Goal: Task Accomplishment & Management: Complete application form

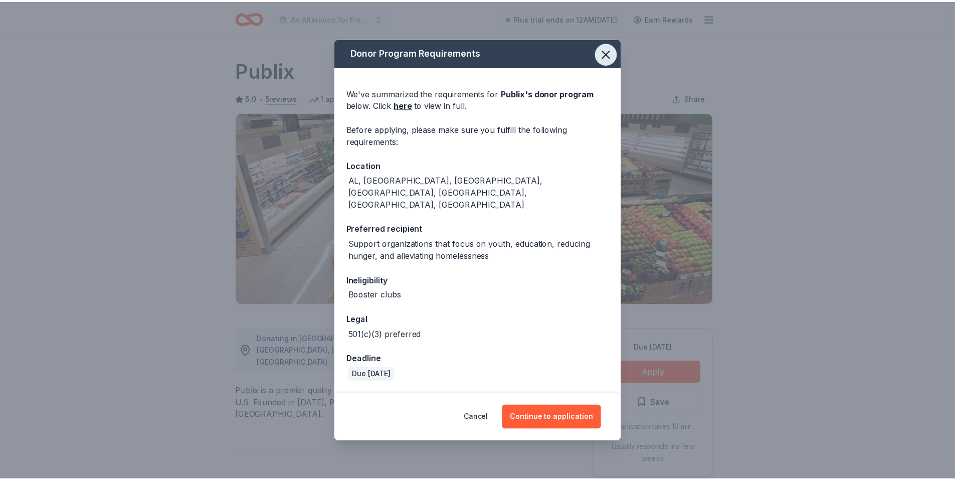
scroll to position [401, 0]
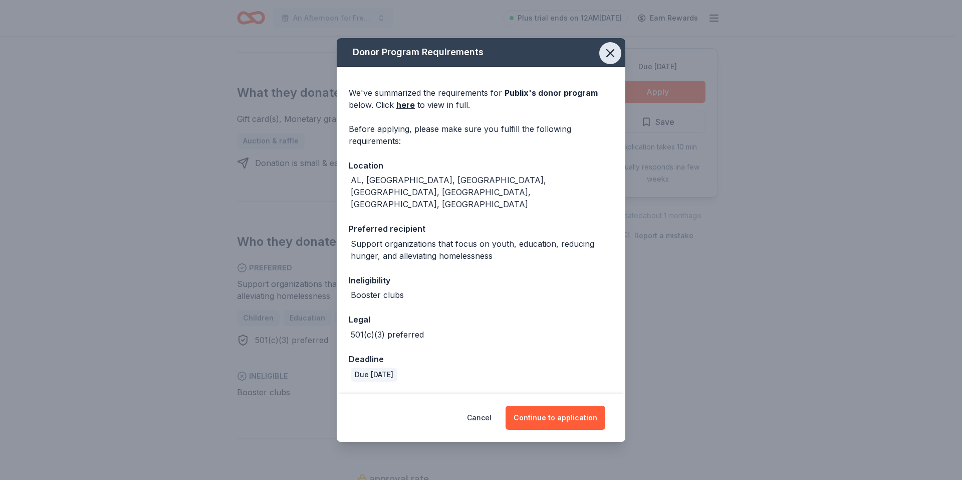
click at [611, 60] on icon "button" at bounding box center [610, 53] width 14 height 14
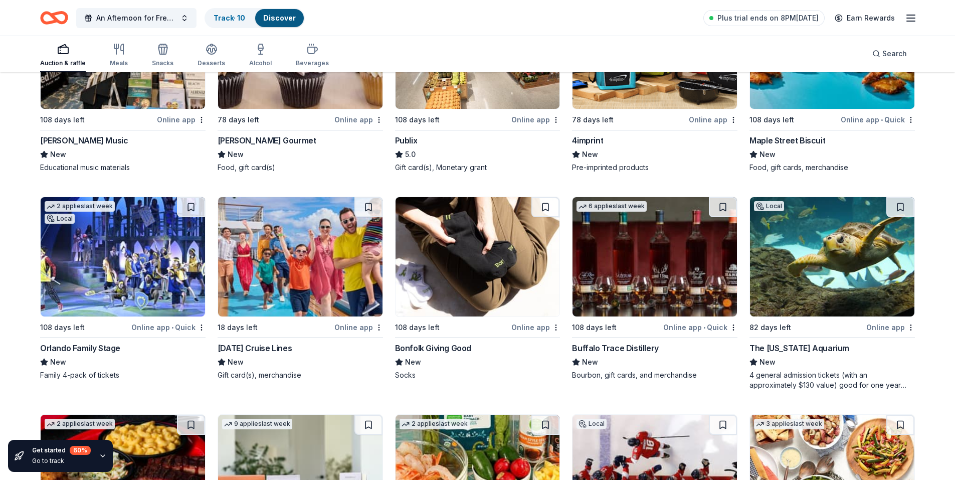
scroll to position [2591, 0]
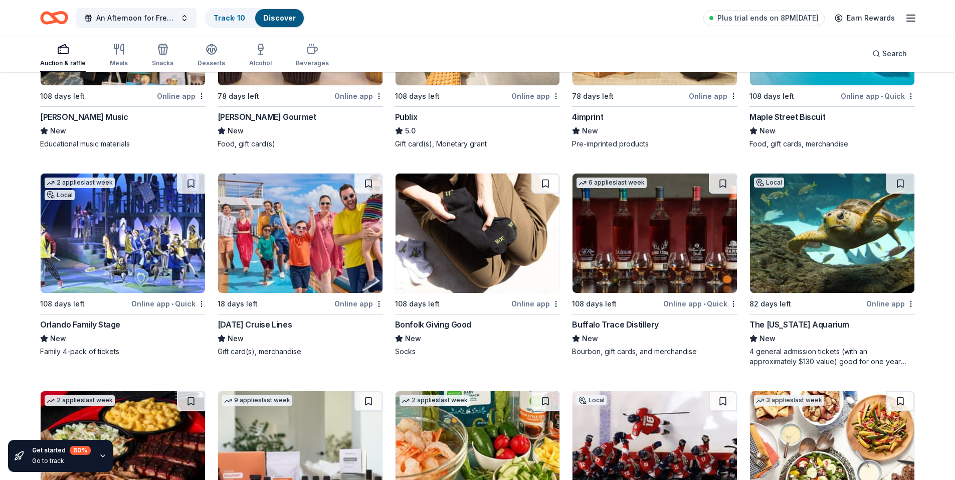
click at [341, 258] on img at bounding box center [300, 232] width 164 height 119
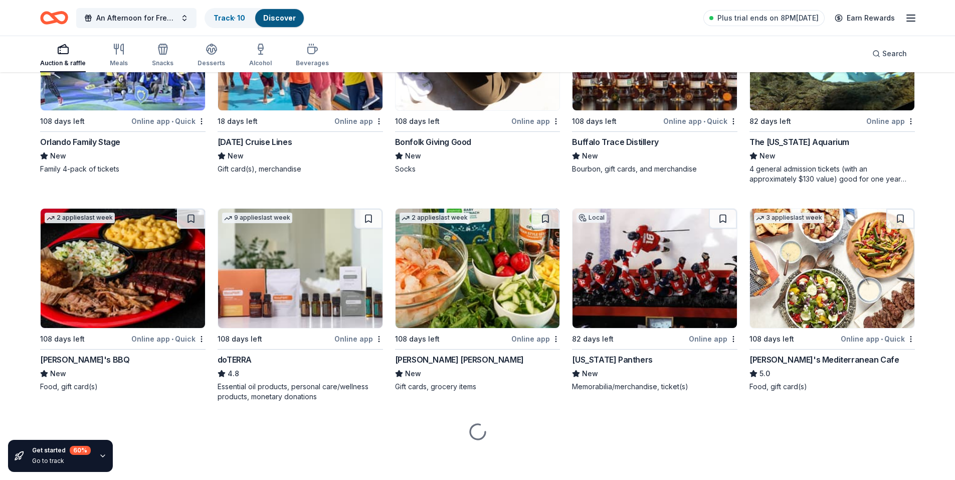
scroll to position [2776, 0]
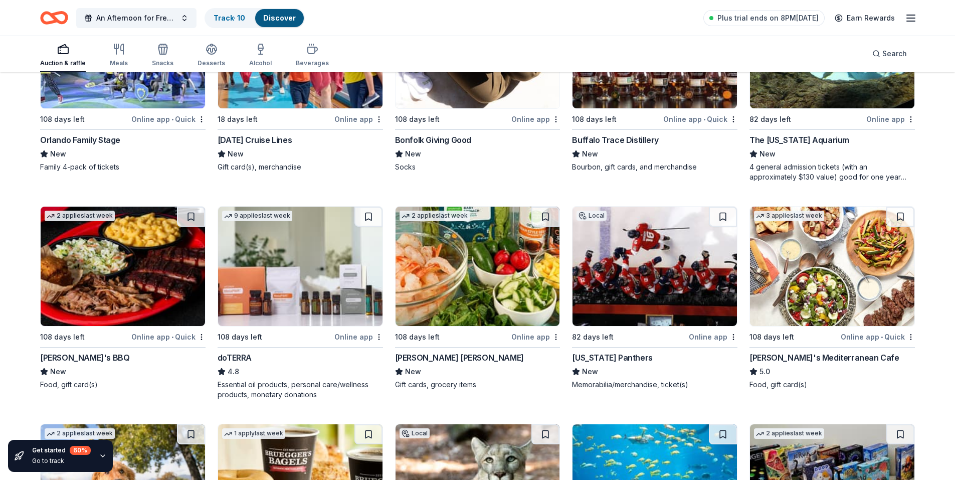
click at [618, 314] on img at bounding box center [654, 265] width 164 height 119
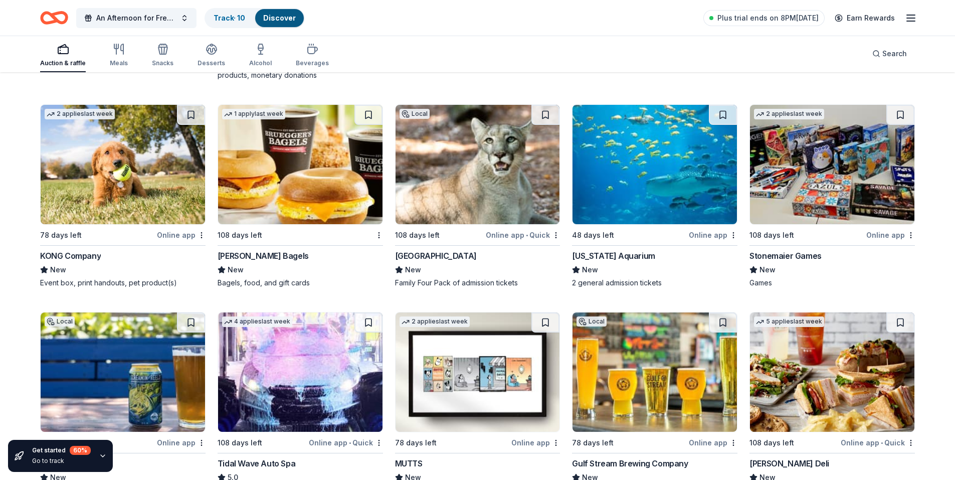
scroll to position [3127, 0]
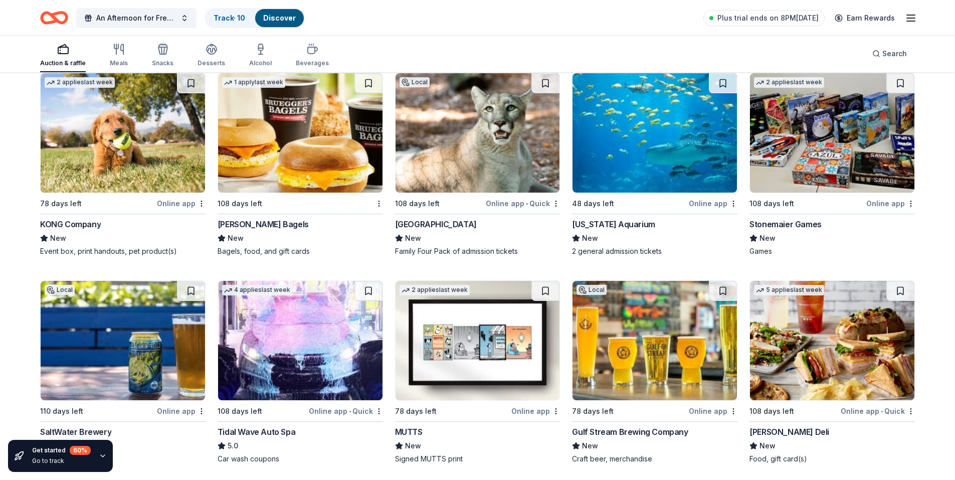
click at [463, 146] on img at bounding box center [477, 132] width 164 height 119
click at [635, 153] on img at bounding box center [654, 132] width 164 height 119
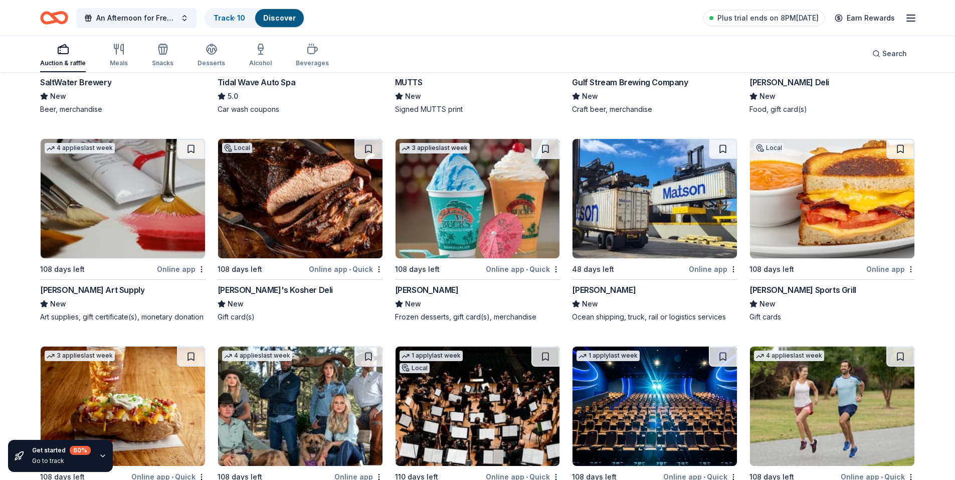
scroll to position [3477, 0]
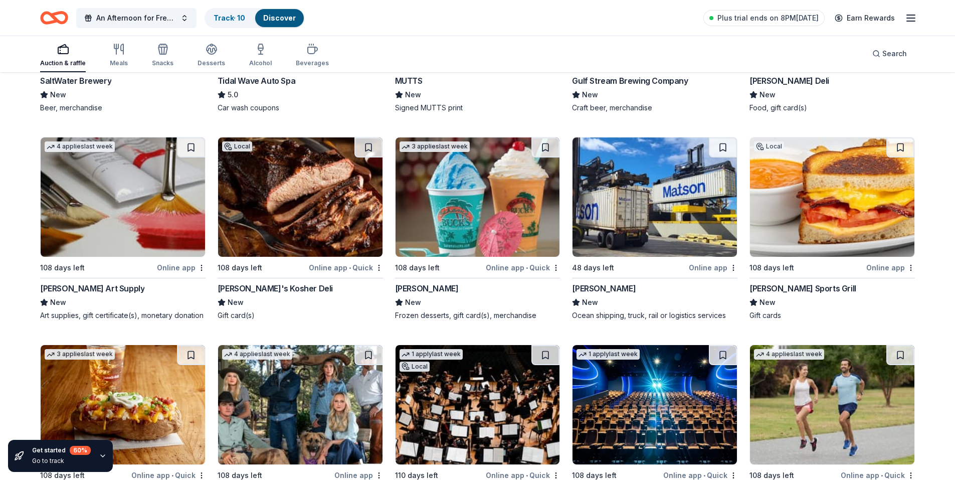
click at [870, 171] on img at bounding box center [832, 196] width 164 height 119
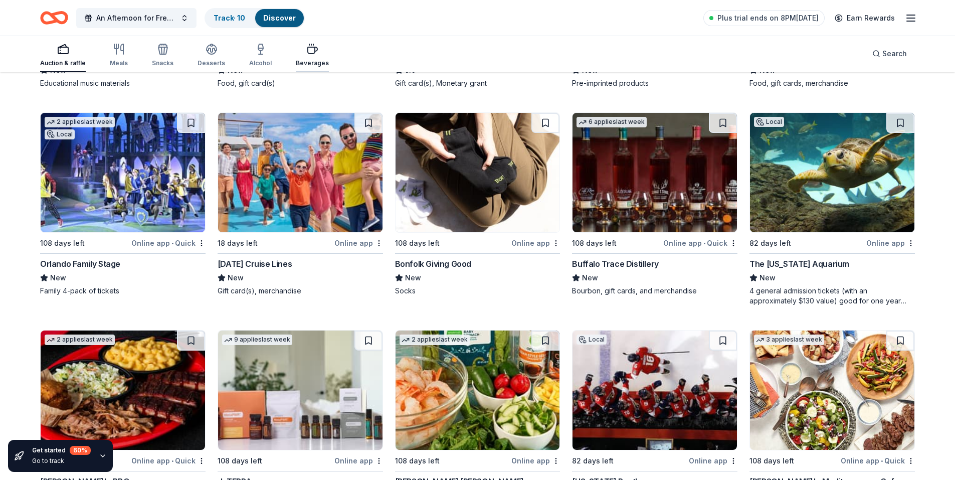
scroll to position [2575, 0]
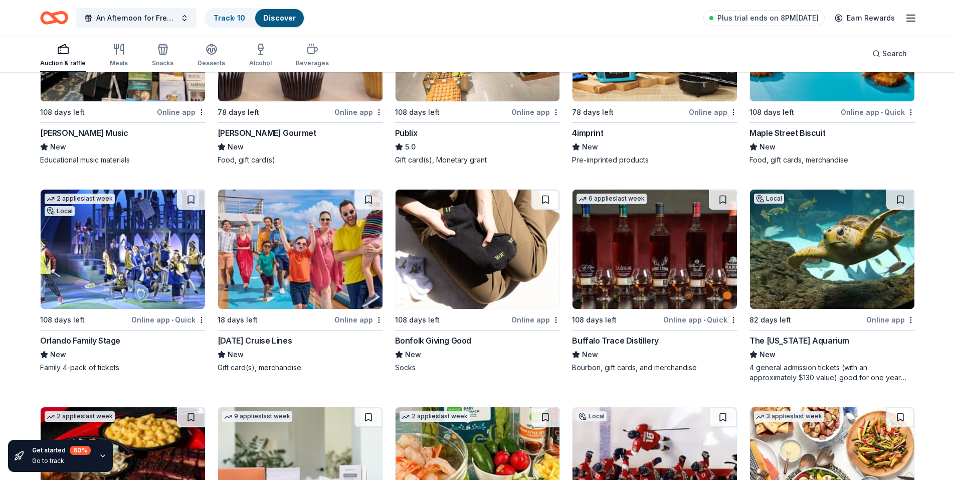
click at [57, 18] on icon "Home" at bounding box center [50, 18] width 16 height 10
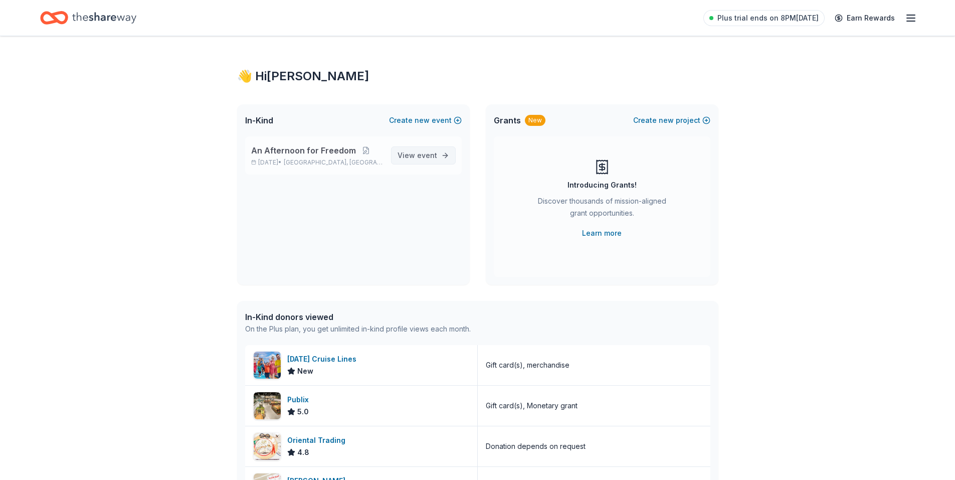
click at [433, 153] on span "event" at bounding box center [427, 155] width 20 height 9
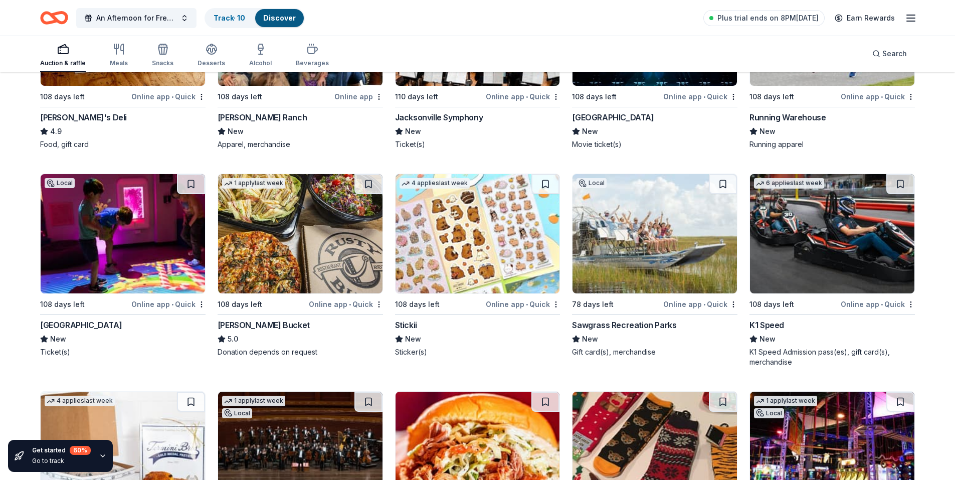
scroll to position [3856, 0]
click at [686, 239] on img at bounding box center [654, 232] width 164 height 119
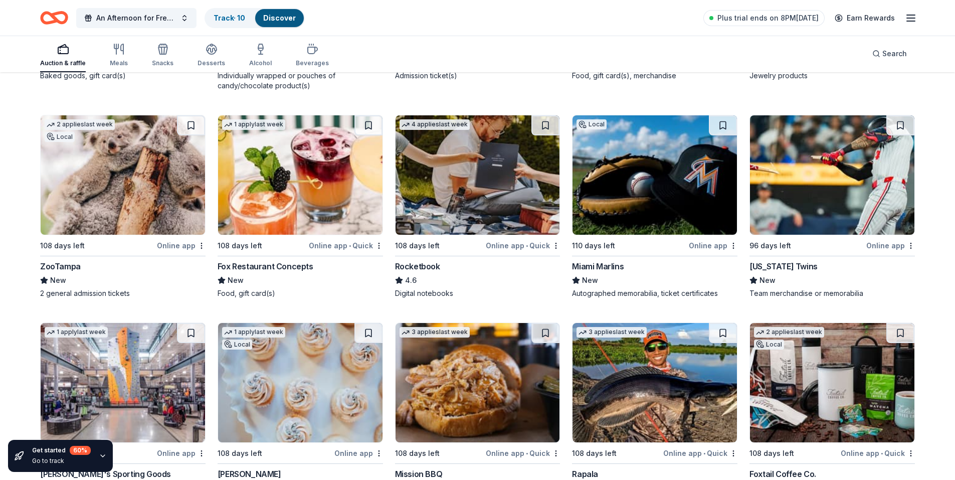
scroll to position [4566, 0]
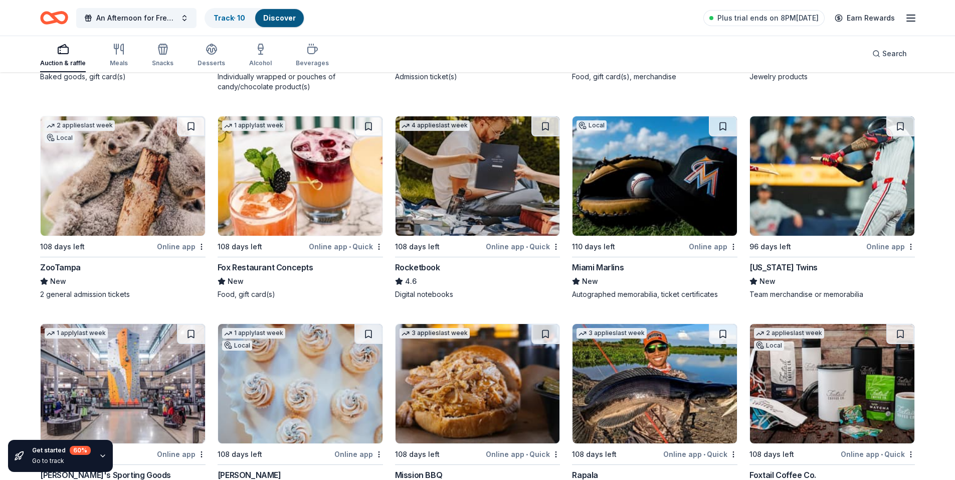
click at [644, 182] on img at bounding box center [654, 175] width 164 height 119
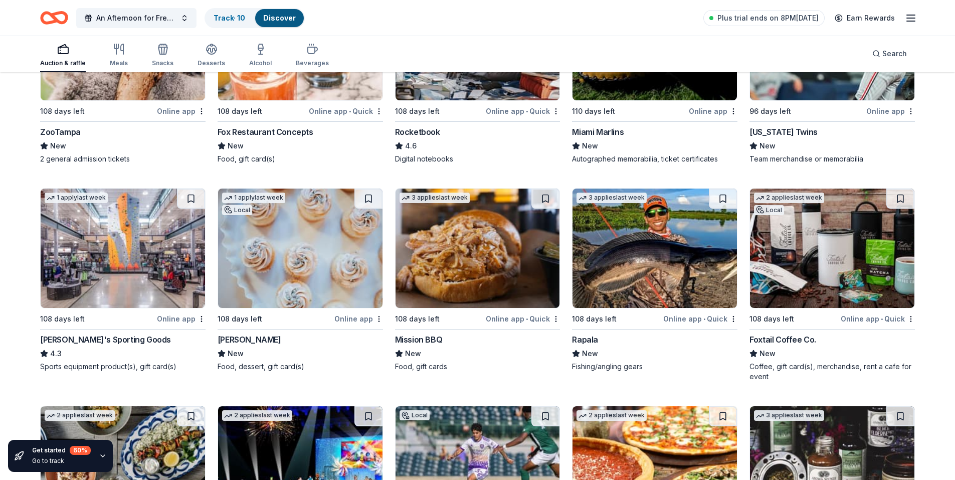
scroll to position [4716, 0]
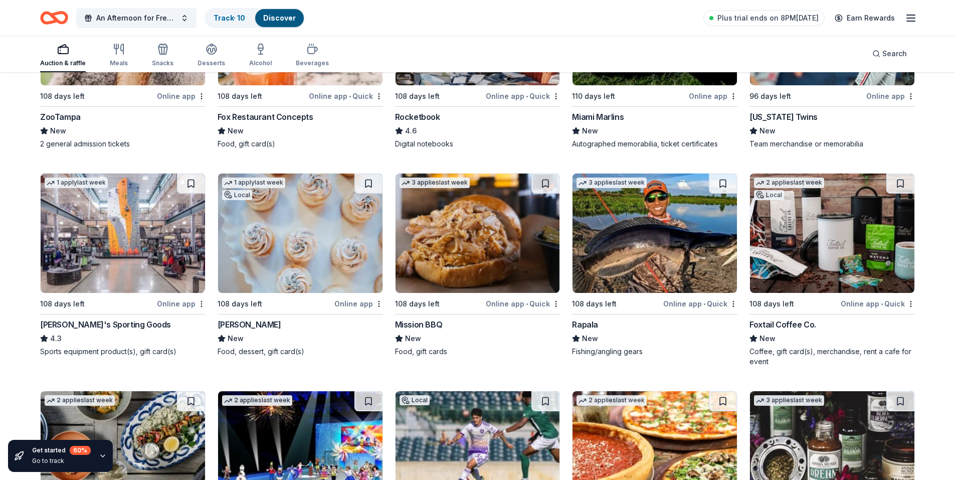
click at [465, 258] on img at bounding box center [477, 232] width 164 height 119
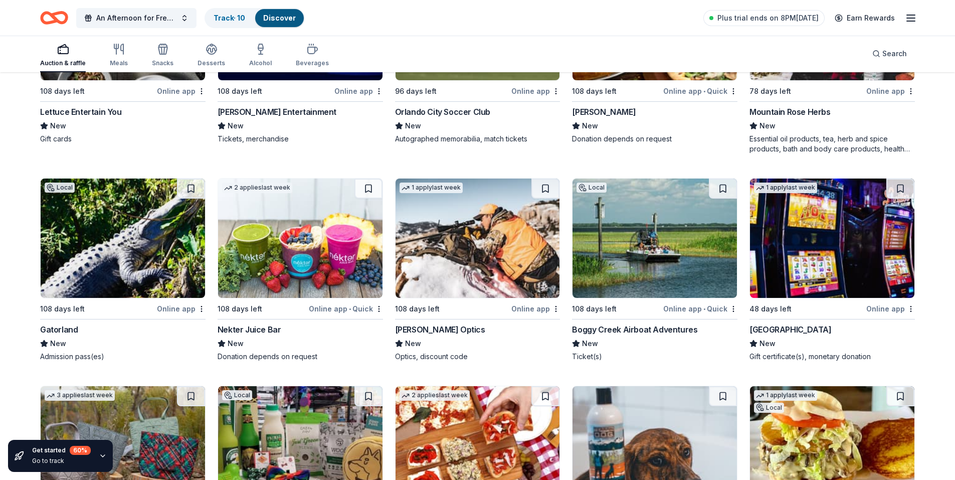
scroll to position [5151, 0]
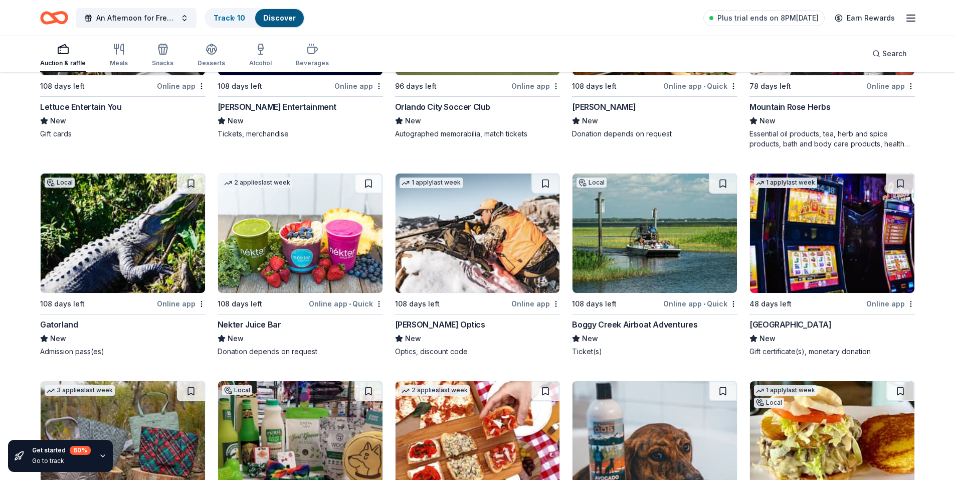
click at [103, 246] on img at bounding box center [123, 232] width 164 height 119
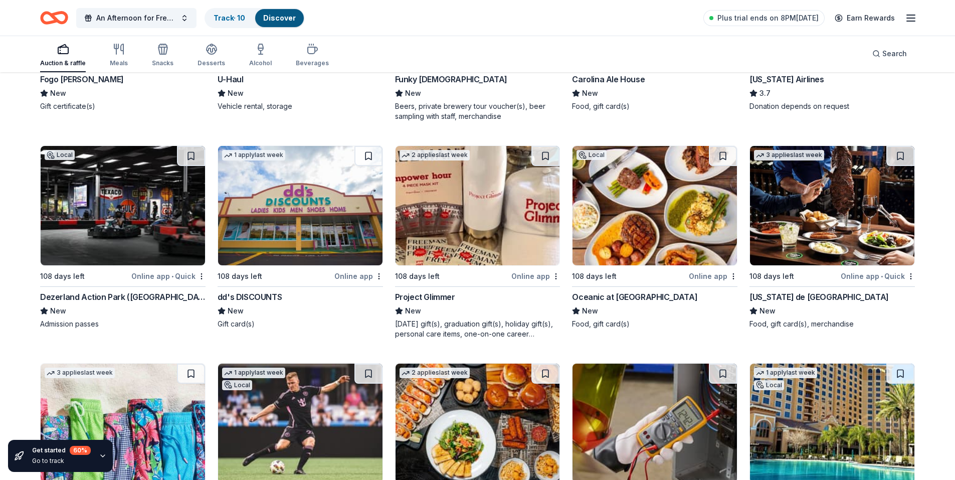
scroll to position [5817, 0]
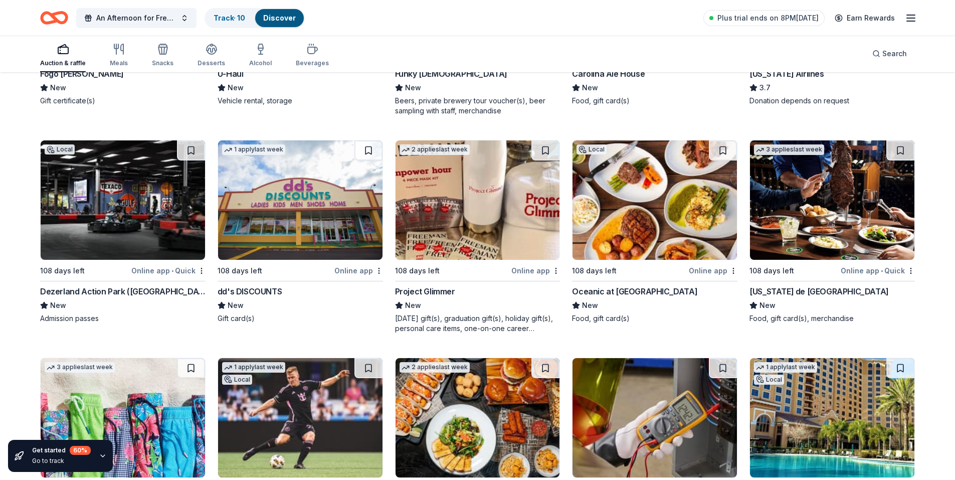
click at [648, 216] on img at bounding box center [654, 199] width 164 height 119
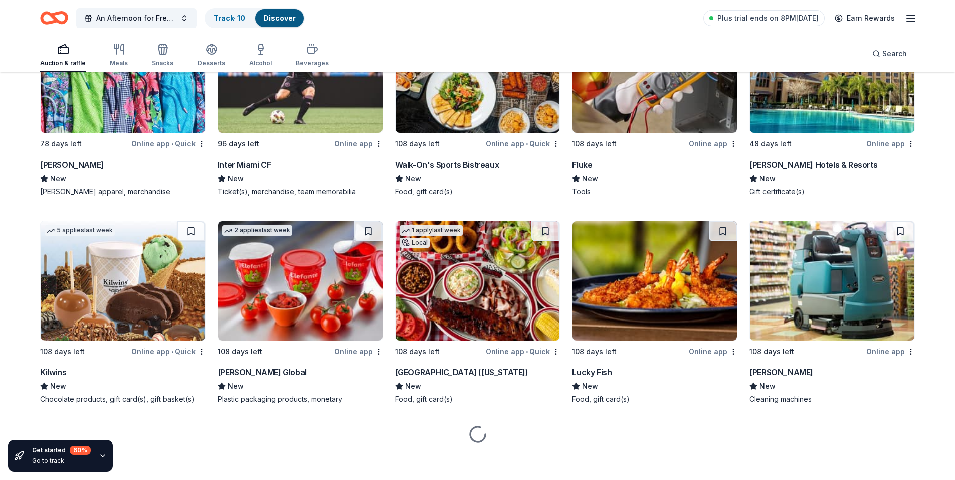
scroll to position [6165, 0]
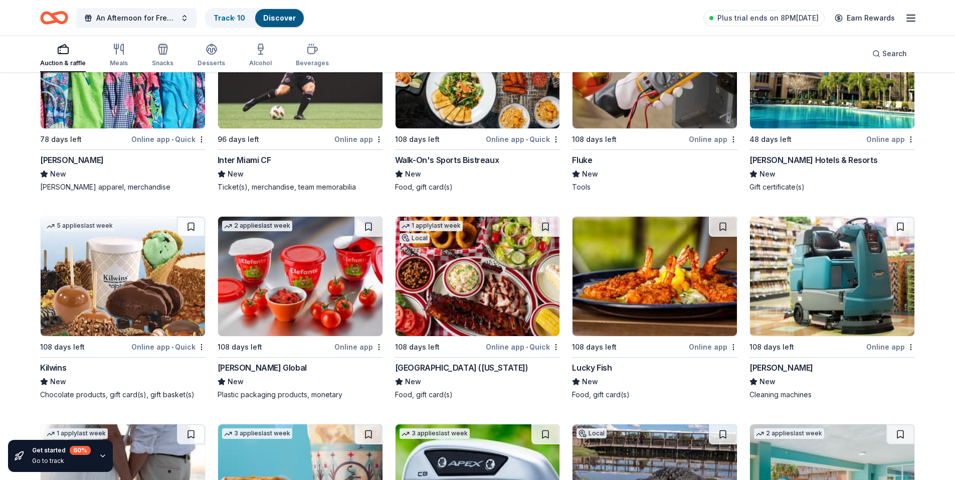
click at [126, 292] on img at bounding box center [123, 275] width 164 height 119
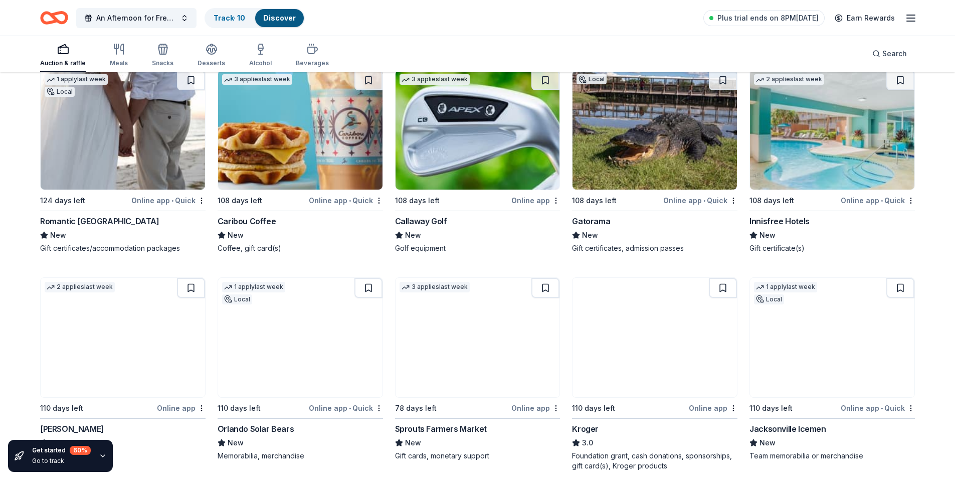
scroll to position [6590, 0]
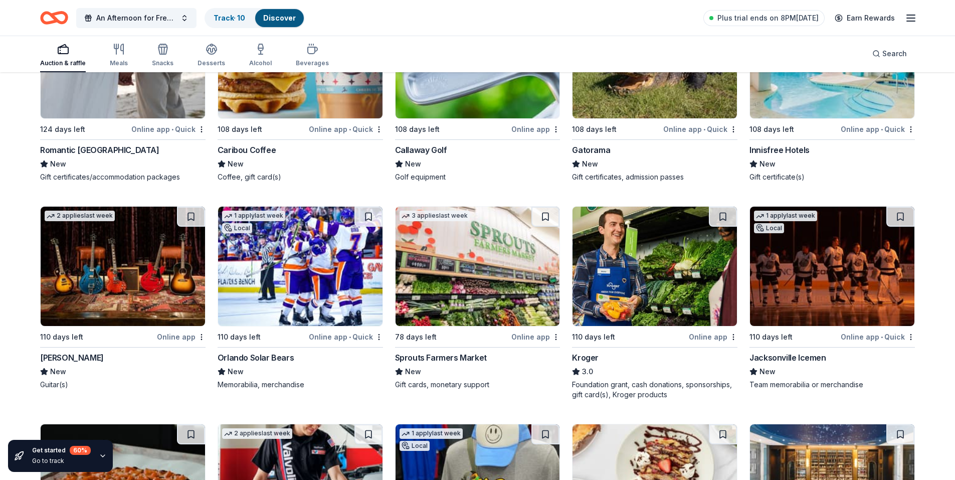
click at [480, 289] on img at bounding box center [477, 265] width 164 height 119
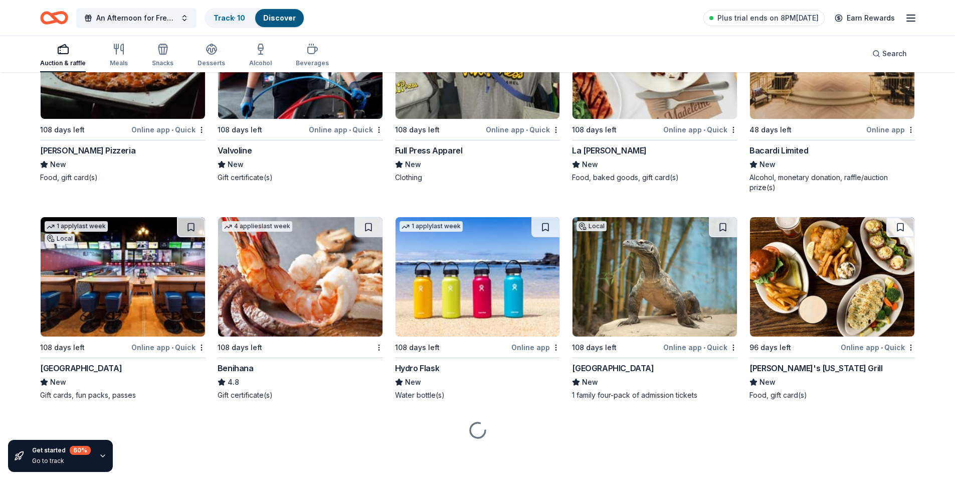
scroll to position [7015, 0]
click at [291, 257] on img at bounding box center [300, 275] width 164 height 119
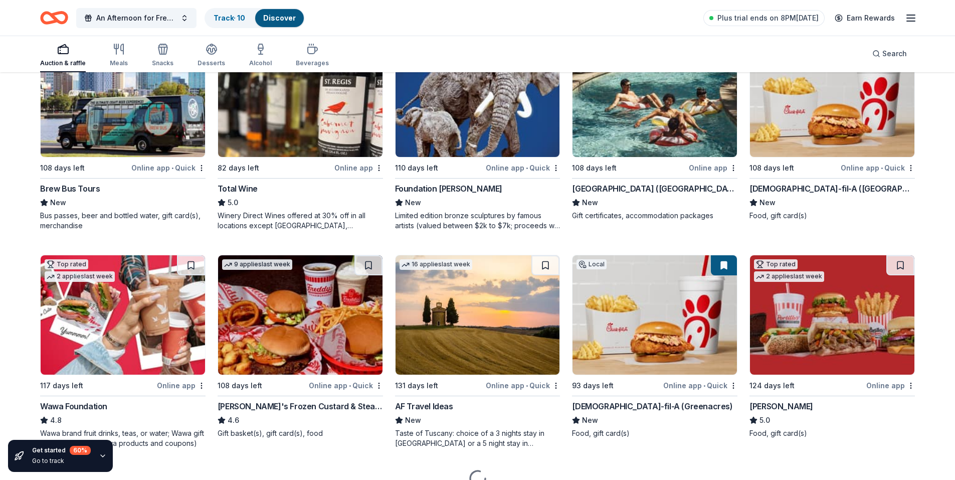
scroll to position [1056, 0]
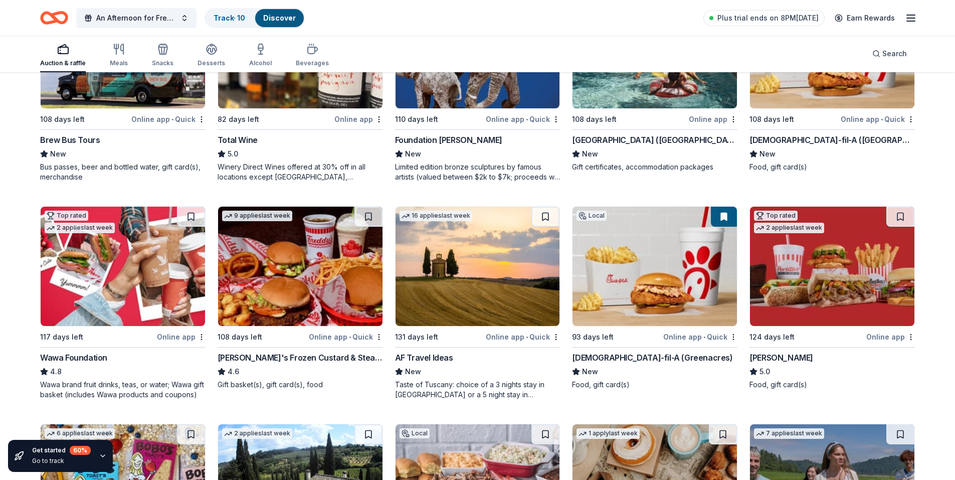
click at [637, 297] on img at bounding box center [654, 265] width 164 height 119
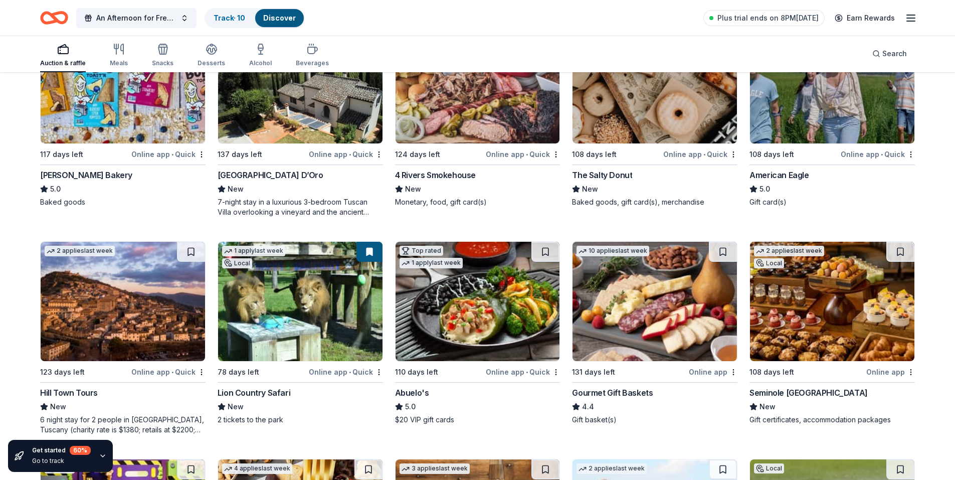
scroll to position [1441, 0]
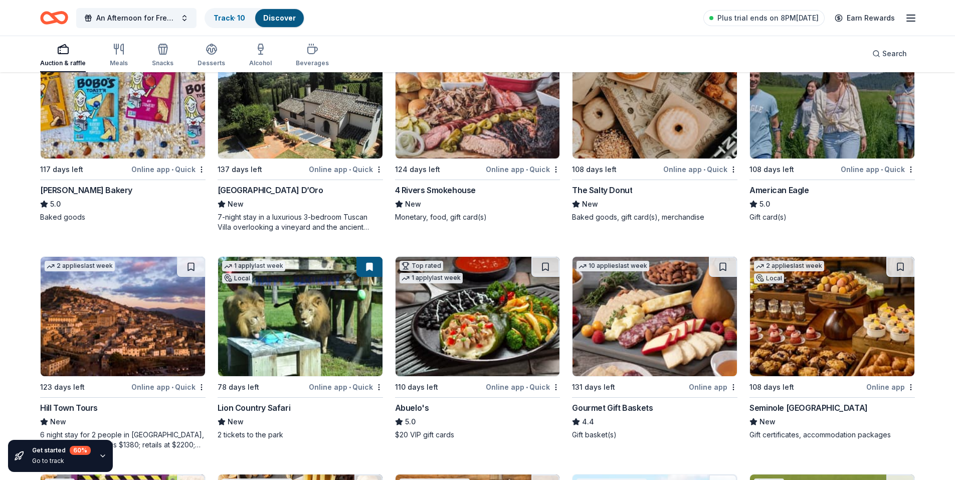
click at [804, 142] on img at bounding box center [832, 98] width 164 height 119
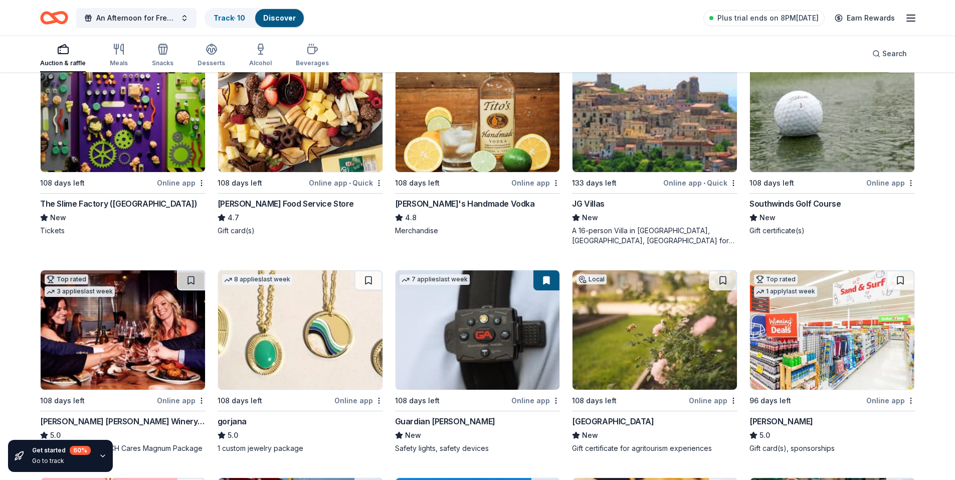
scroll to position [1866, 0]
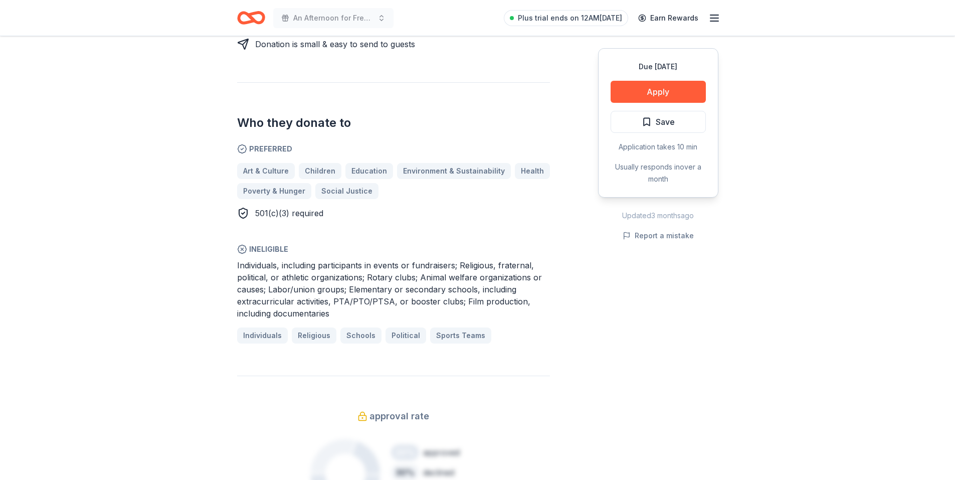
scroll to position [501, 0]
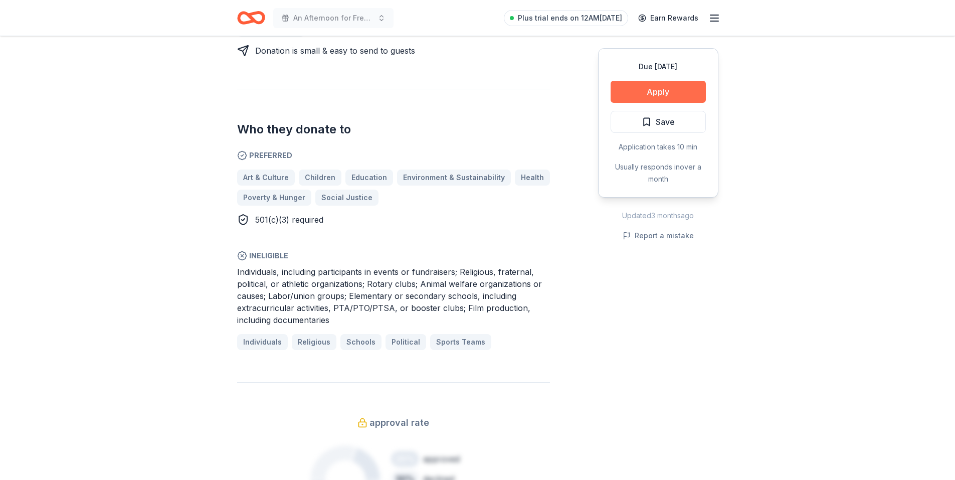
click at [646, 86] on button "Apply" at bounding box center [657, 92] width 95 height 22
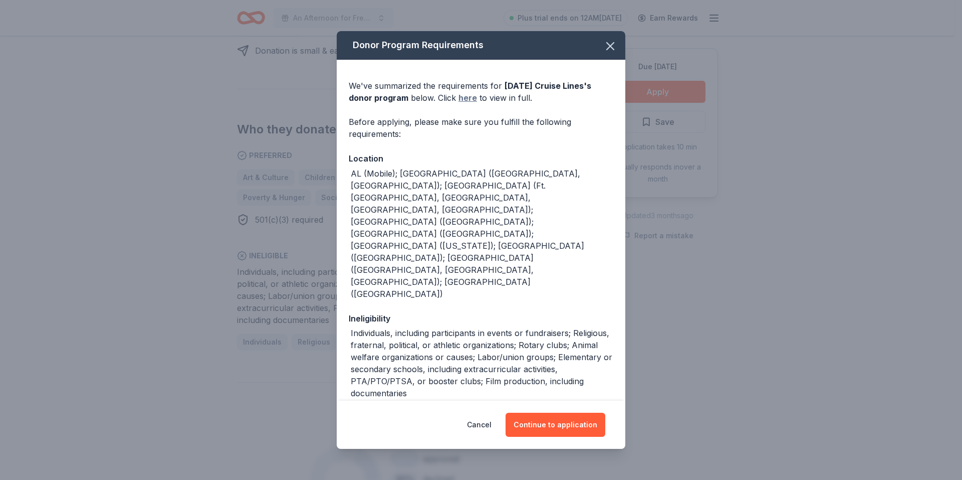
click at [470, 101] on link "here" at bounding box center [468, 98] width 19 height 12
click at [550, 420] on button "Continue to application" at bounding box center [556, 424] width 100 height 24
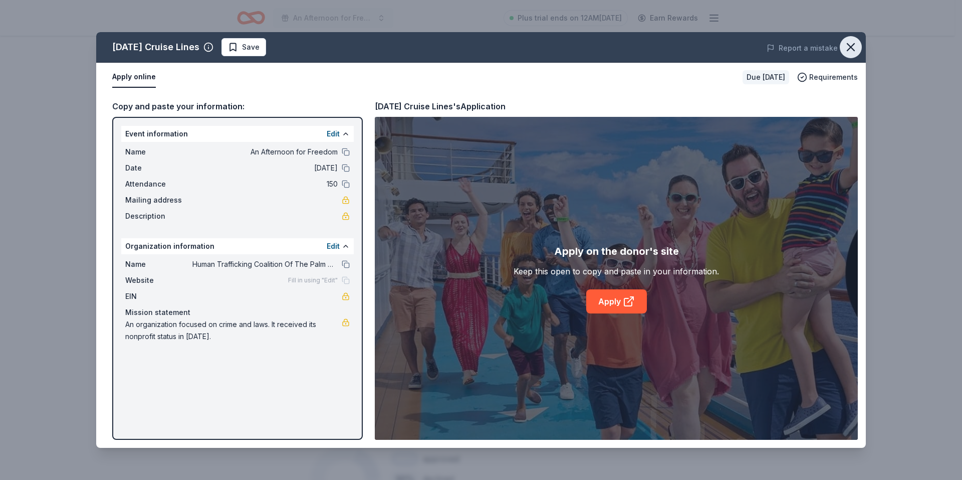
click at [848, 42] on icon "button" at bounding box center [851, 47] width 14 height 14
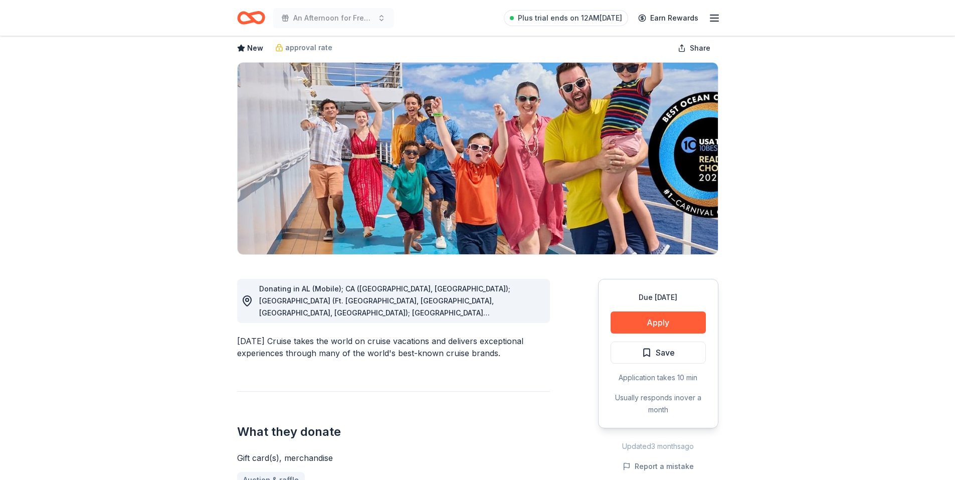
scroll to position [0, 0]
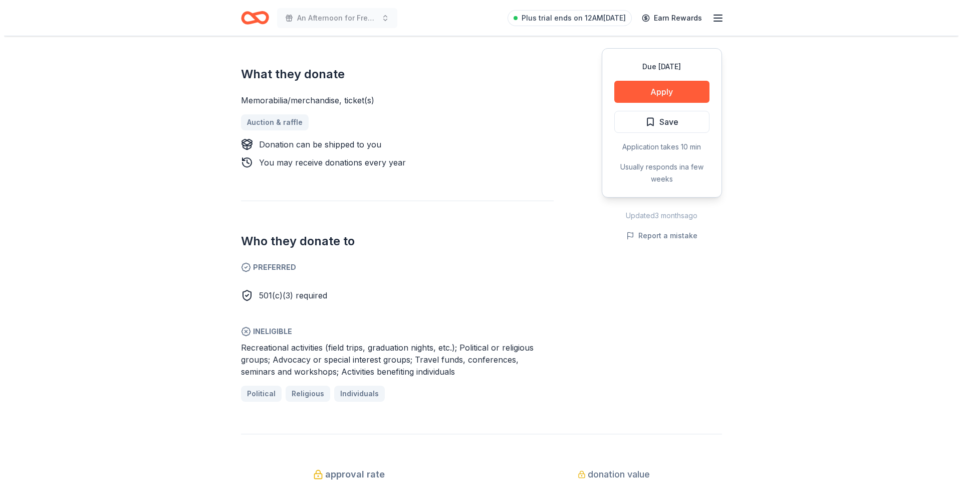
scroll to position [401, 0]
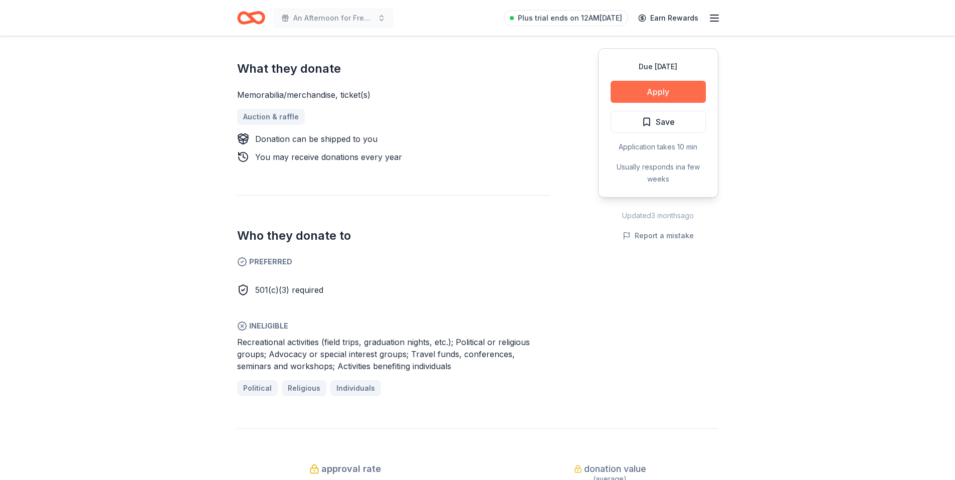
click at [645, 86] on button "Apply" at bounding box center [657, 92] width 95 height 22
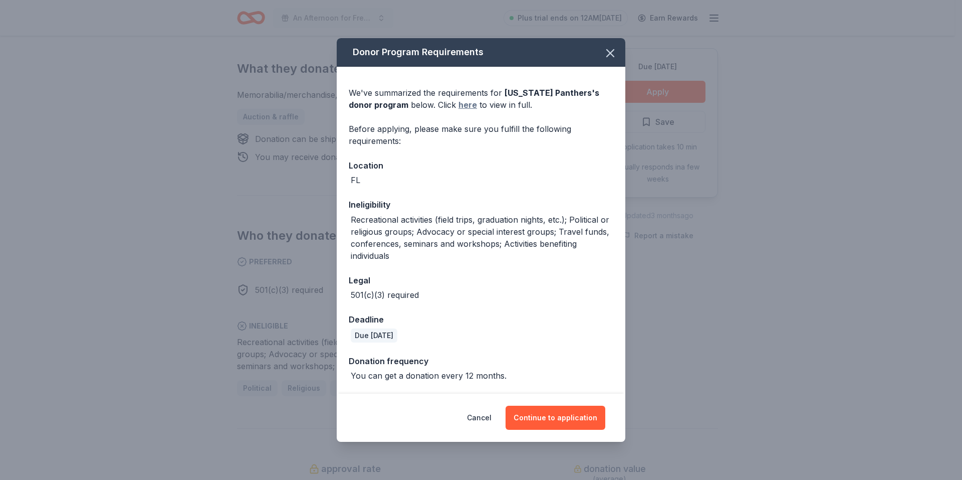
click at [459, 103] on link "here" at bounding box center [468, 105] width 19 height 12
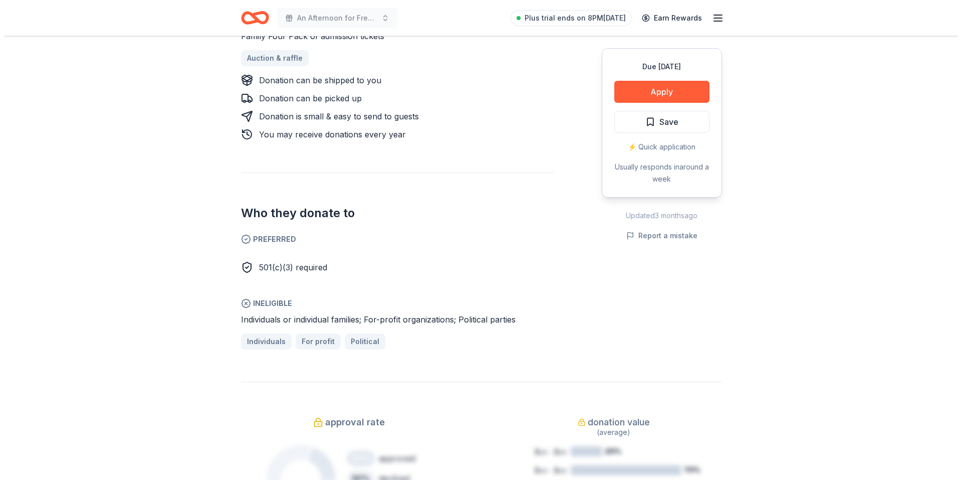
scroll to position [451, 0]
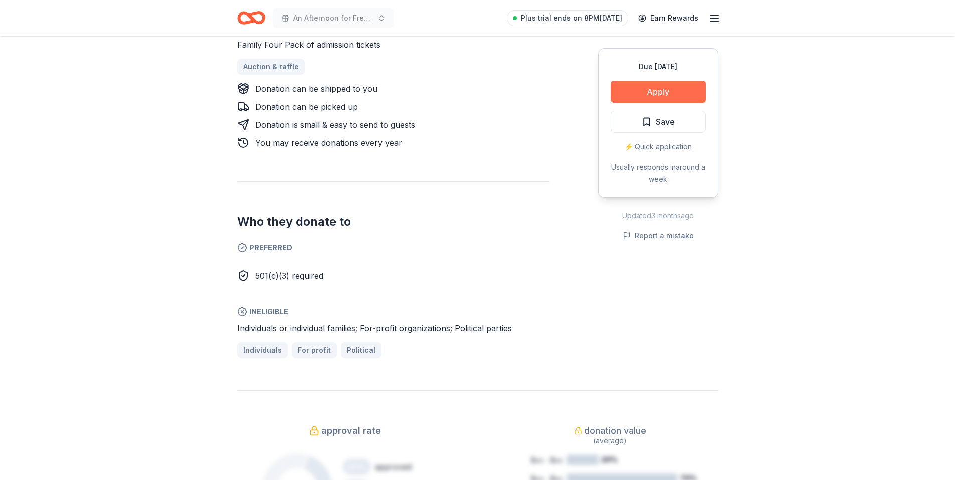
click at [650, 92] on button "Apply" at bounding box center [657, 92] width 95 height 22
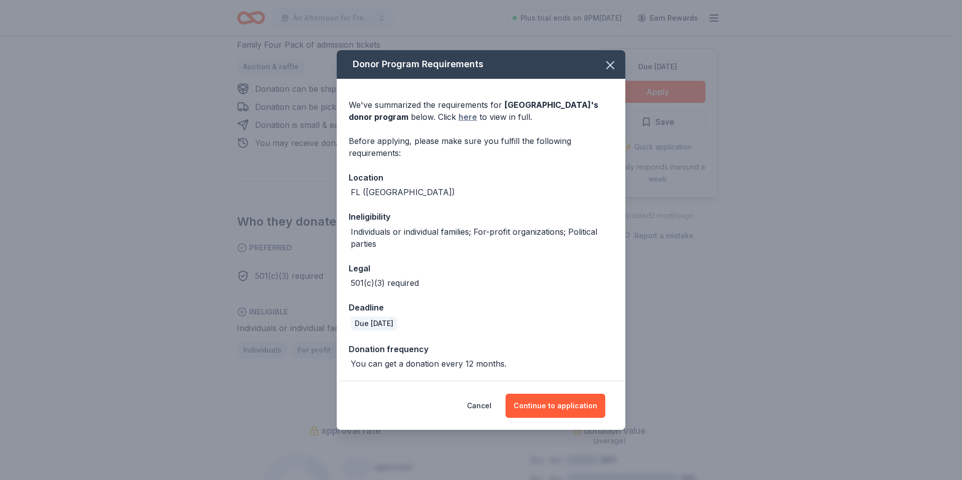
click at [459, 116] on link "here" at bounding box center [468, 117] width 19 height 12
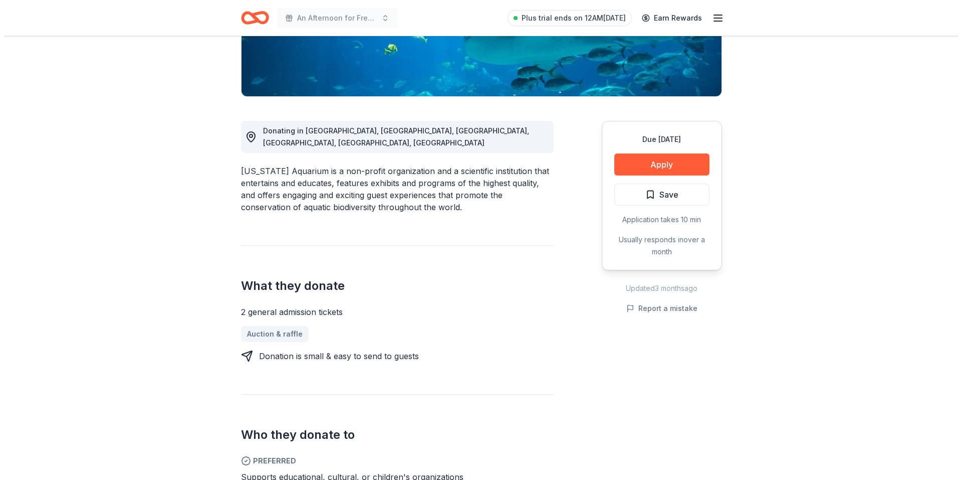
scroll to position [200, 0]
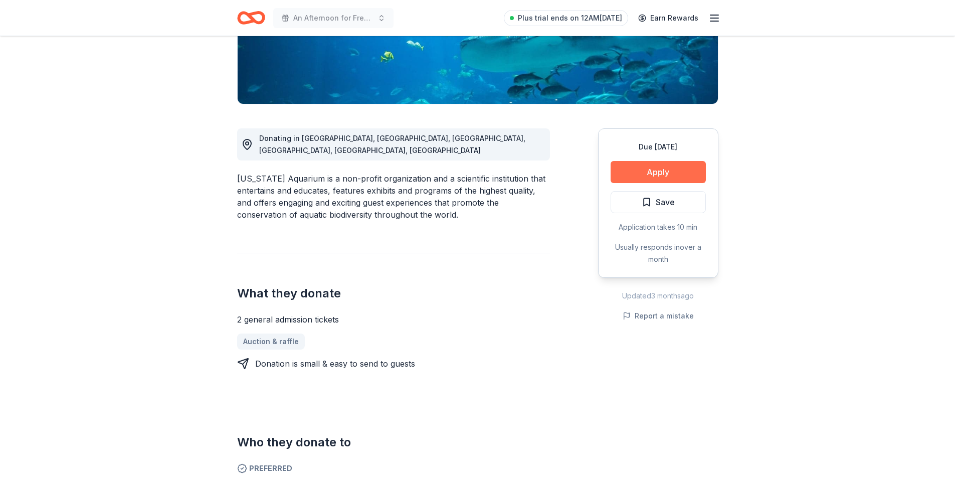
click at [651, 173] on button "Apply" at bounding box center [657, 172] width 95 height 22
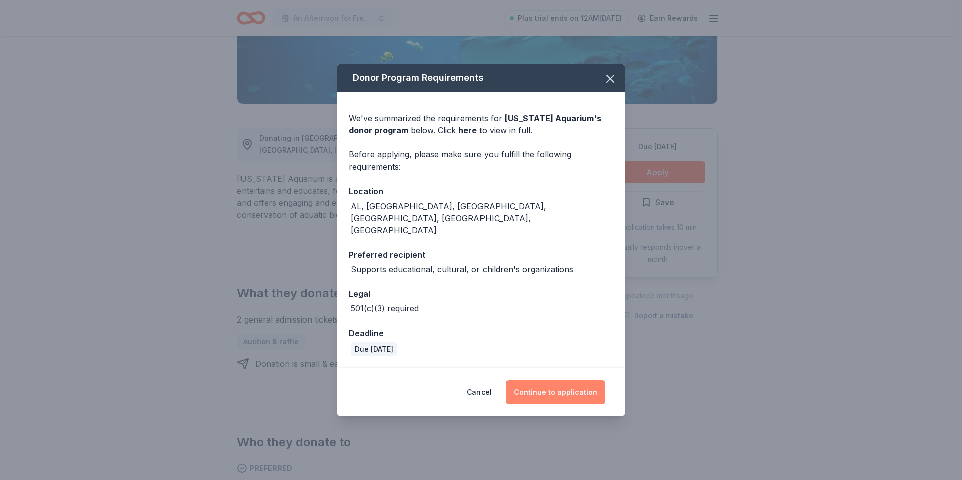
click at [559, 380] on button "Continue to application" at bounding box center [556, 392] width 100 height 24
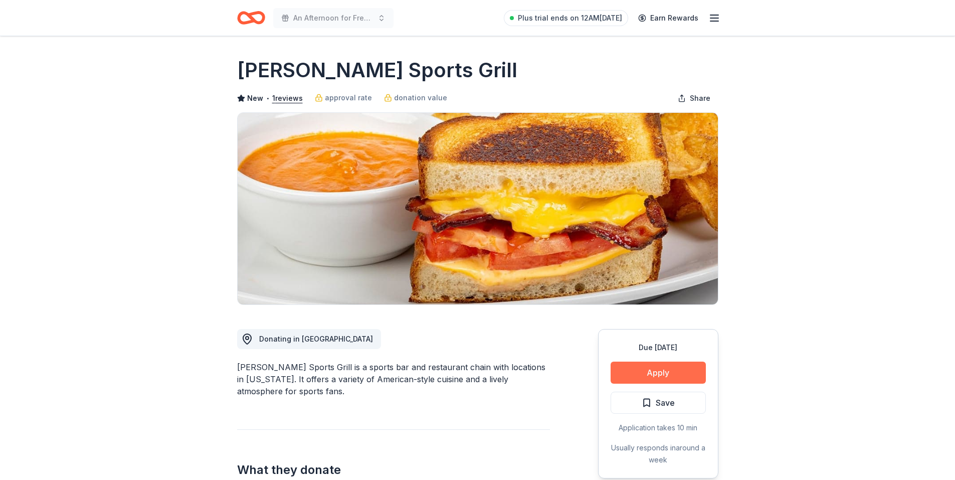
click at [666, 365] on button "Apply" at bounding box center [657, 372] width 95 height 22
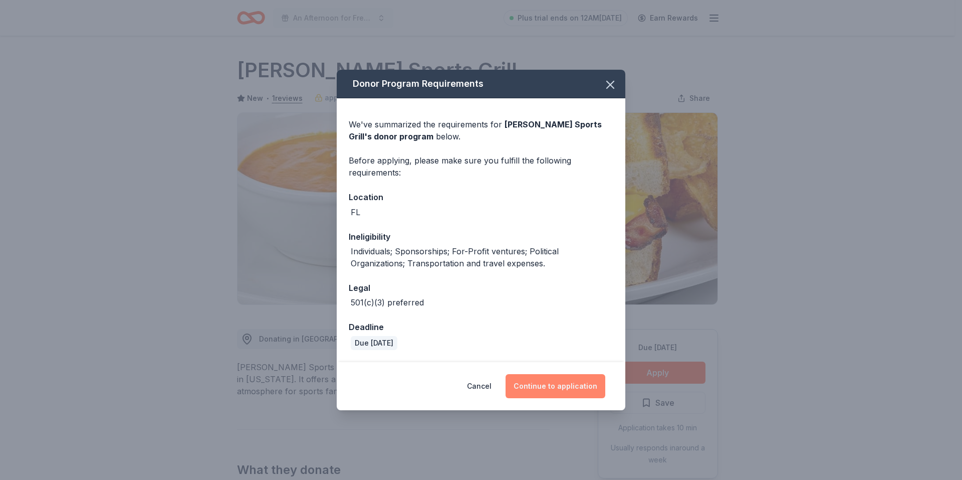
click at [567, 388] on button "Continue to application" at bounding box center [556, 386] width 100 height 24
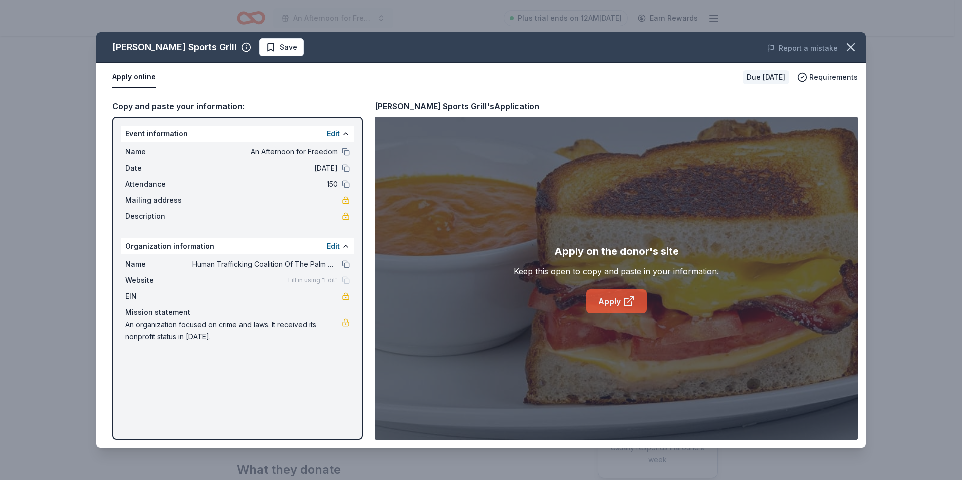
click at [617, 304] on link "Apply" at bounding box center [616, 301] width 61 height 24
click at [626, 296] on icon at bounding box center [629, 301] width 12 height 12
click at [849, 47] on icon "button" at bounding box center [851, 47] width 14 height 14
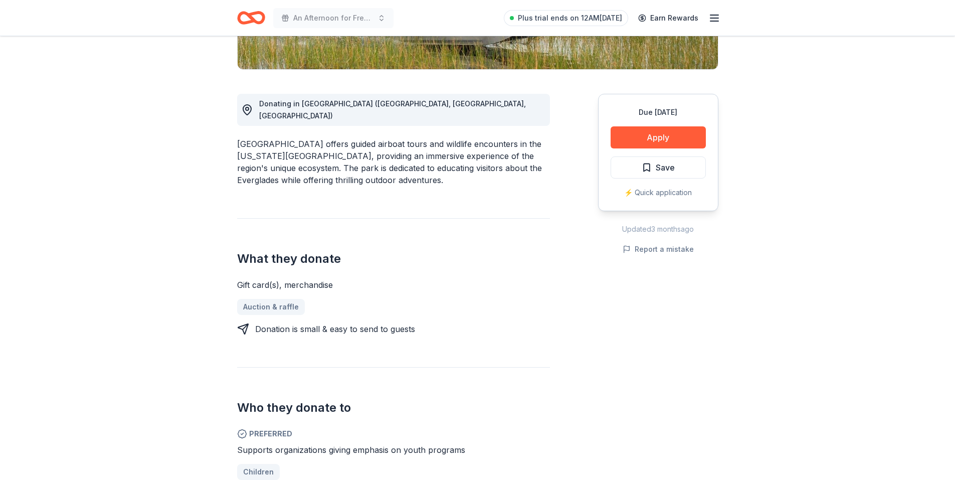
scroll to position [200, 0]
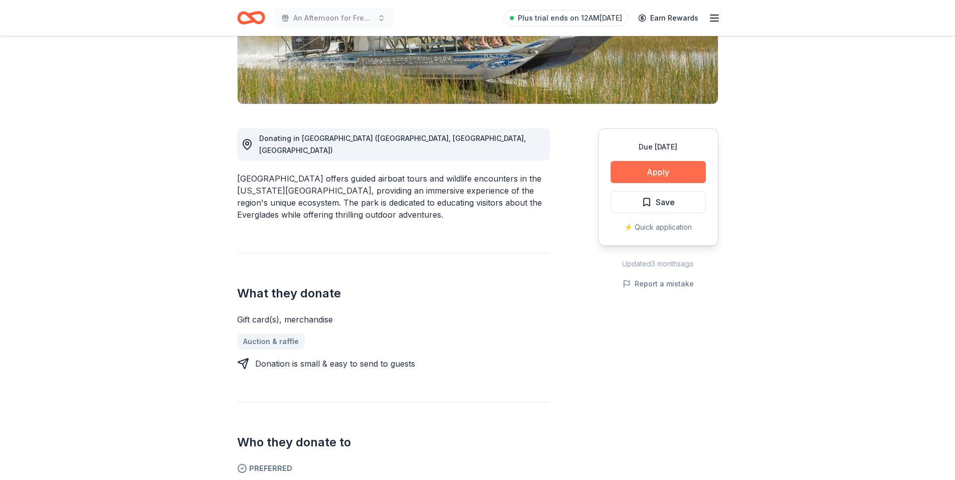
click at [662, 174] on button "Apply" at bounding box center [657, 172] width 95 height 22
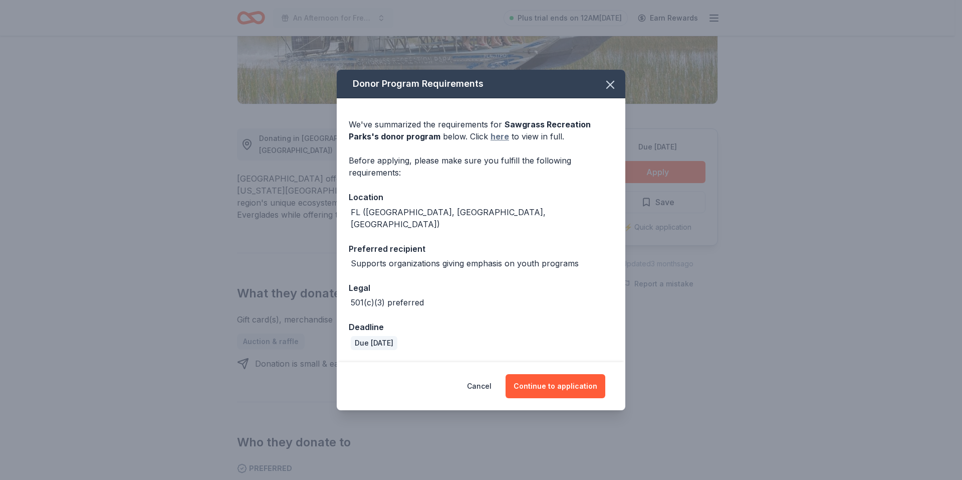
click at [500, 141] on link "here" at bounding box center [500, 136] width 19 height 12
click at [612, 88] on icon "button" at bounding box center [610, 84] width 7 height 7
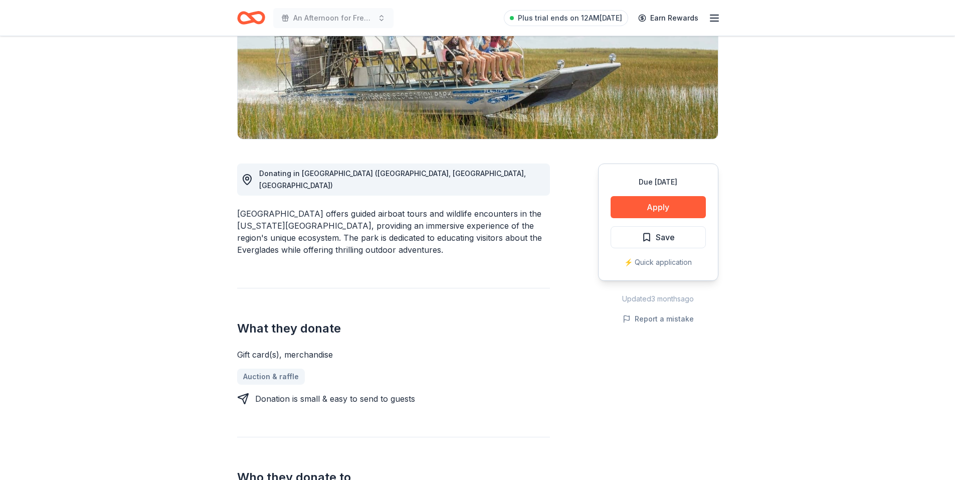
scroll to position [150, 0]
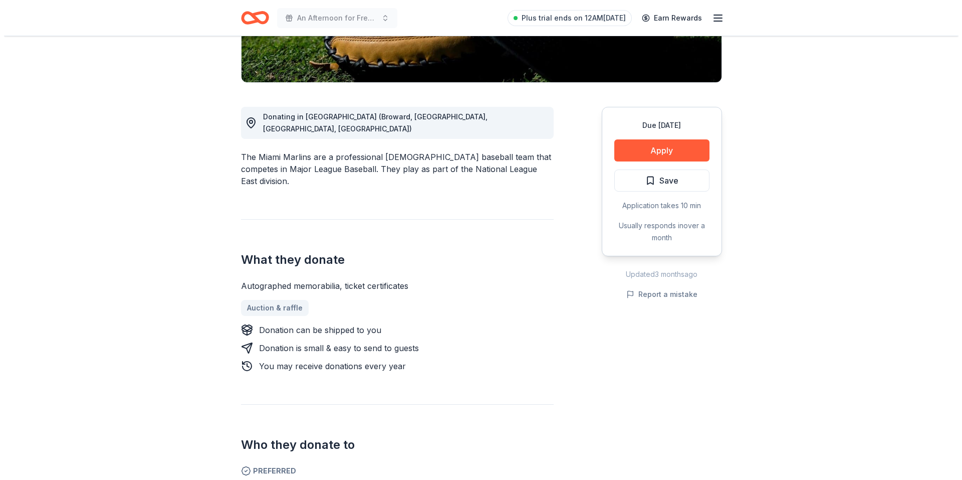
scroll to position [251, 0]
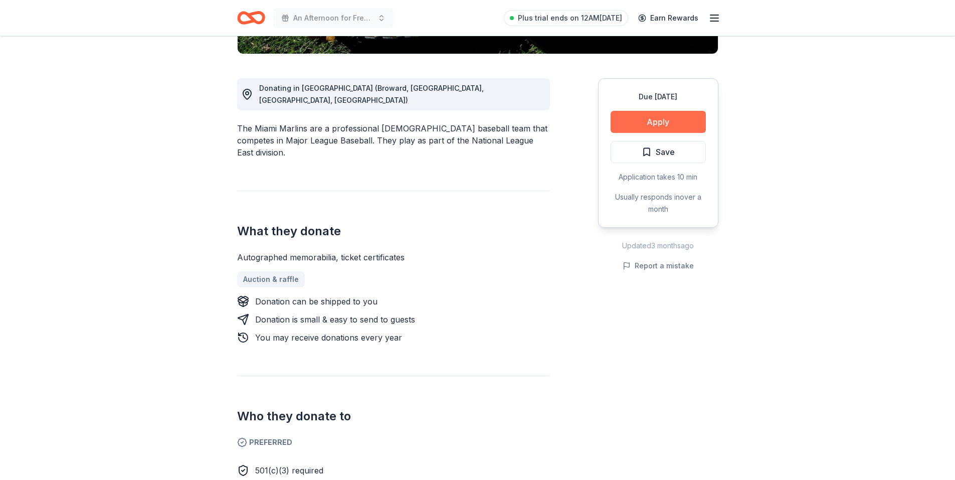
click at [650, 125] on button "Apply" at bounding box center [657, 122] width 95 height 22
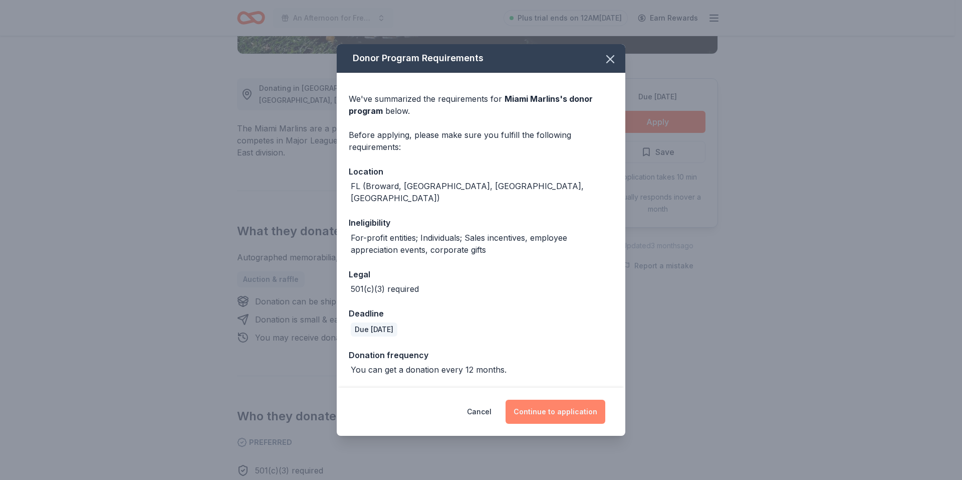
click at [567, 399] on button "Continue to application" at bounding box center [556, 411] width 100 height 24
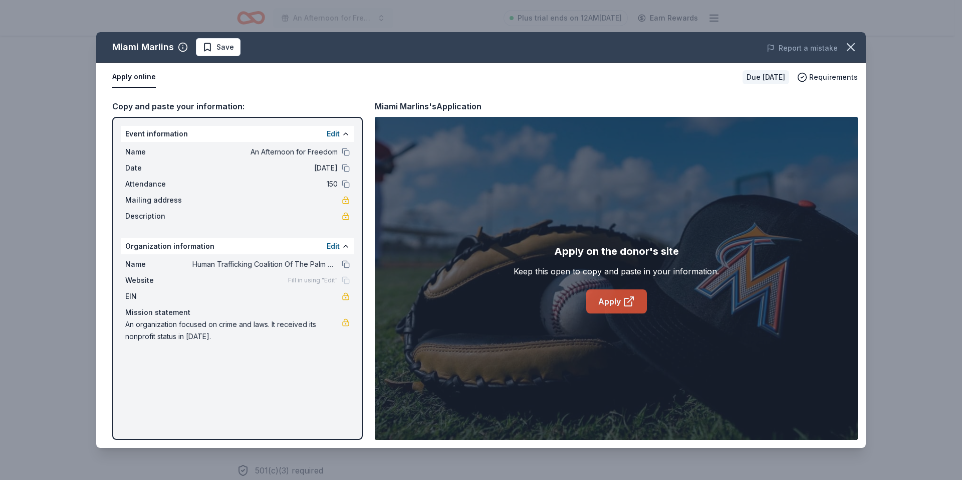
click at [617, 301] on link "Apply" at bounding box center [616, 301] width 61 height 24
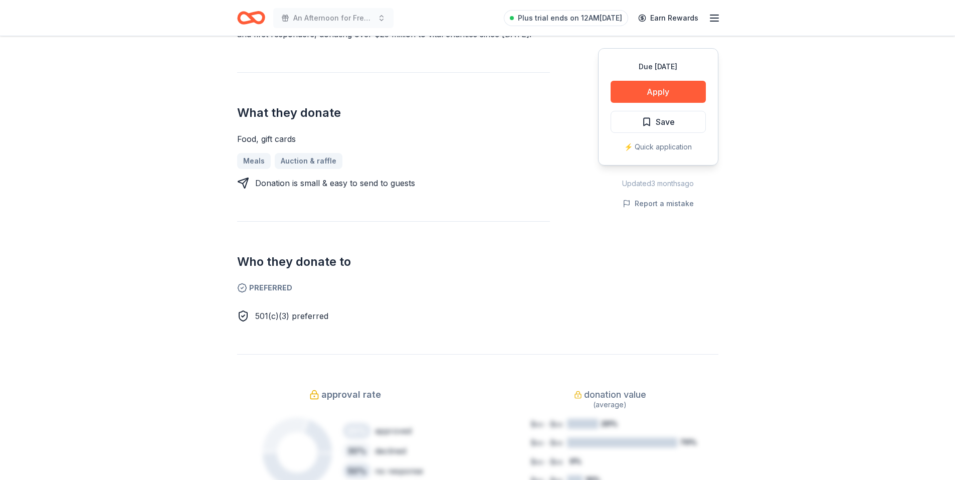
scroll to position [351, 0]
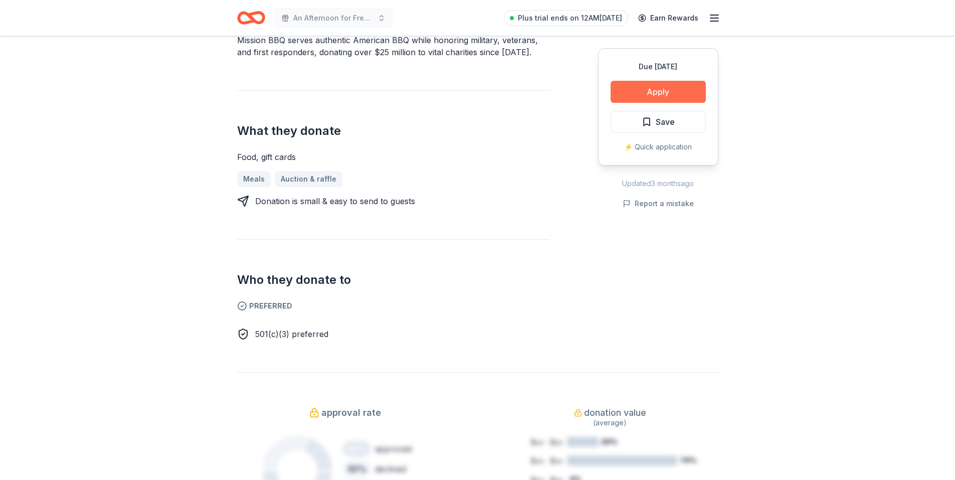
click at [659, 93] on button "Apply" at bounding box center [657, 92] width 95 height 22
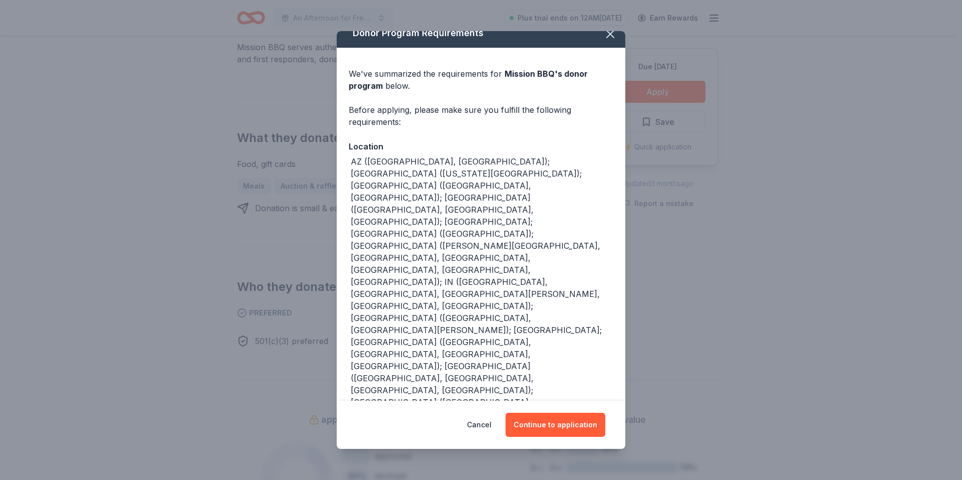
scroll to position [16, 0]
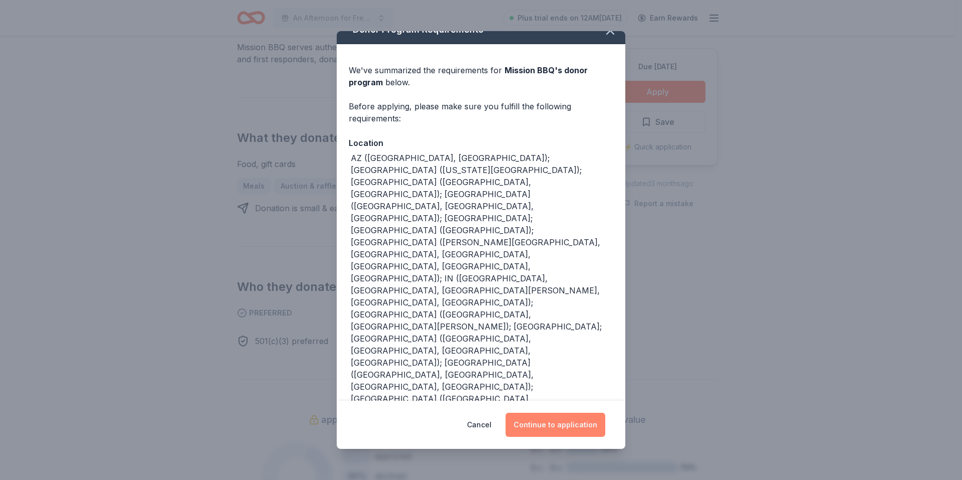
click at [568, 425] on button "Continue to application" at bounding box center [556, 424] width 100 height 24
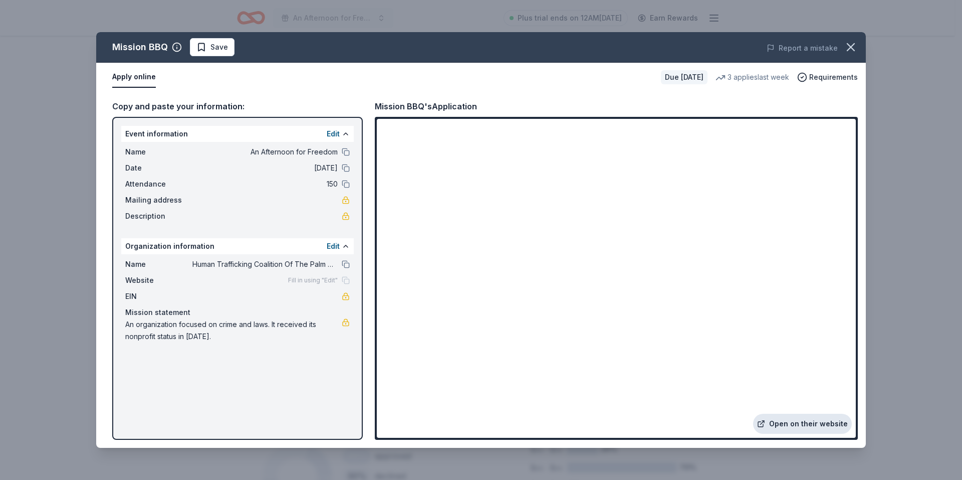
click at [818, 422] on link "Open on their website" at bounding box center [802, 423] width 99 height 20
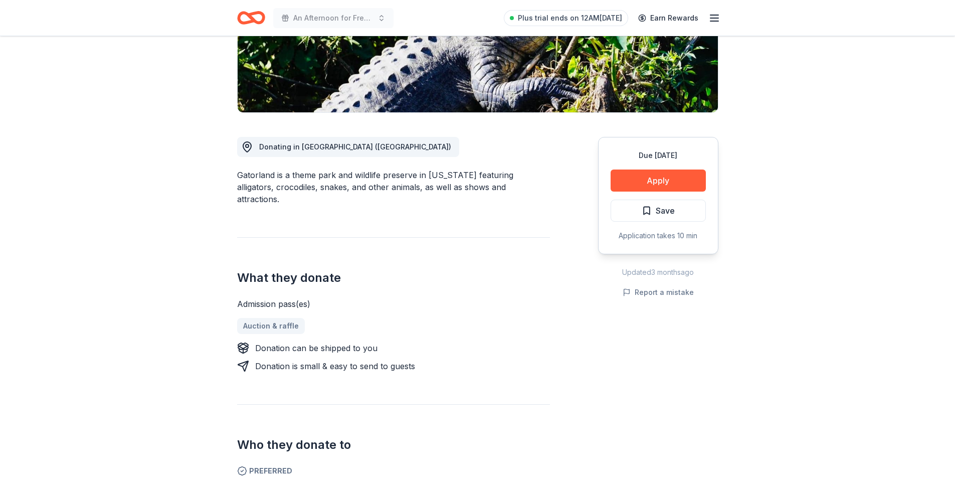
scroll to position [100, 0]
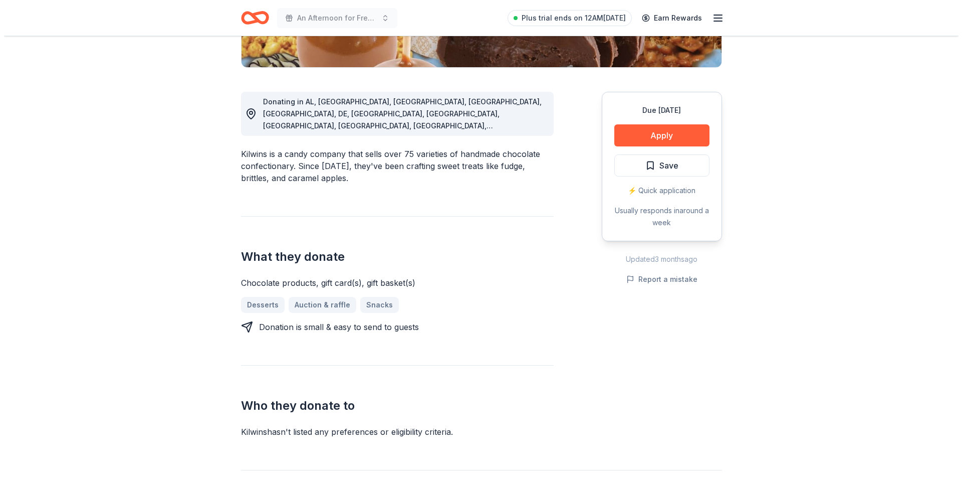
scroll to position [200, 0]
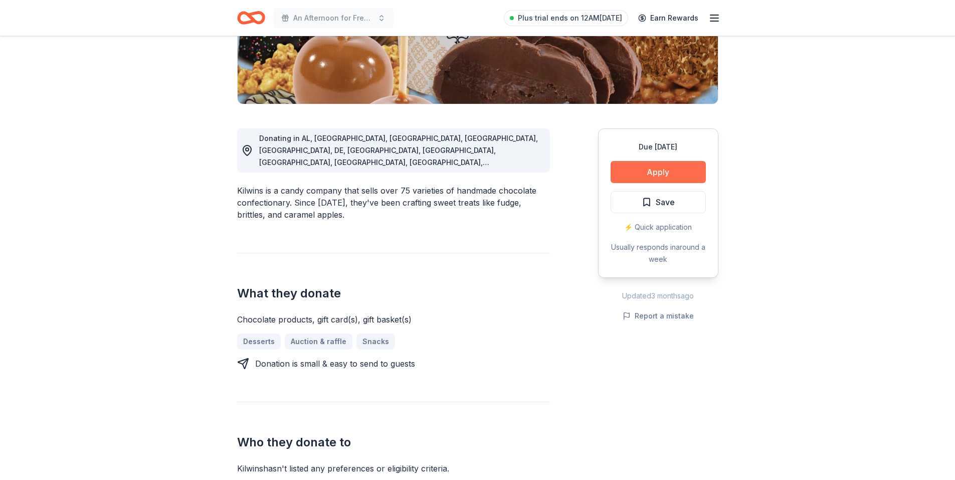
click at [670, 174] on button "Apply" at bounding box center [657, 172] width 95 height 22
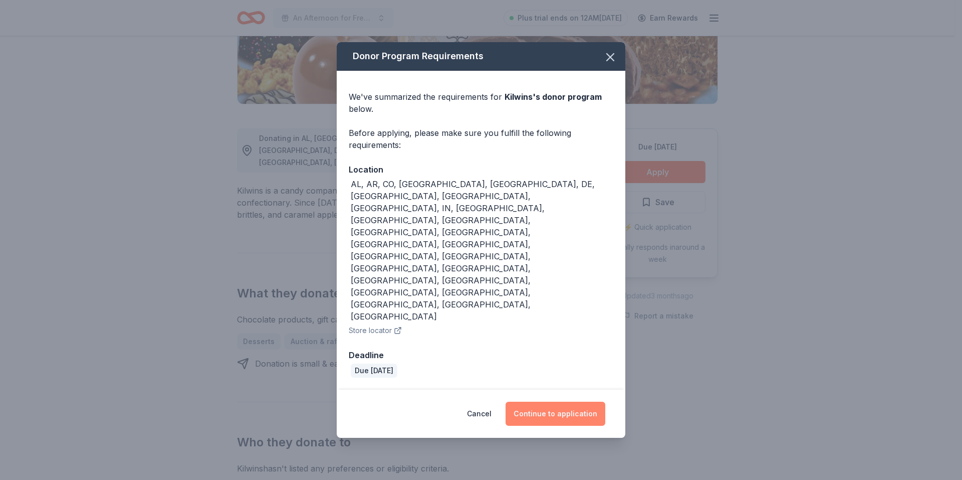
click at [548, 401] on button "Continue to application" at bounding box center [556, 413] width 100 height 24
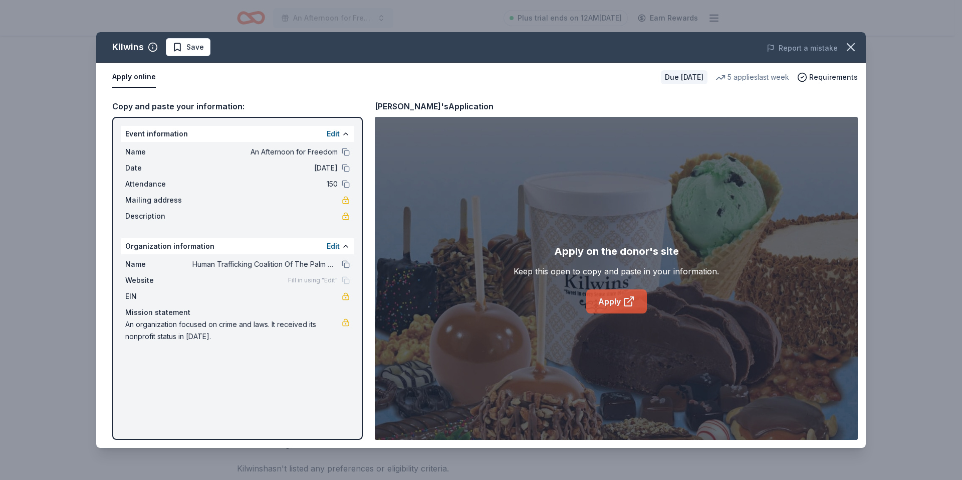
click at [618, 297] on link "Apply" at bounding box center [616, 301] width 61 height 24
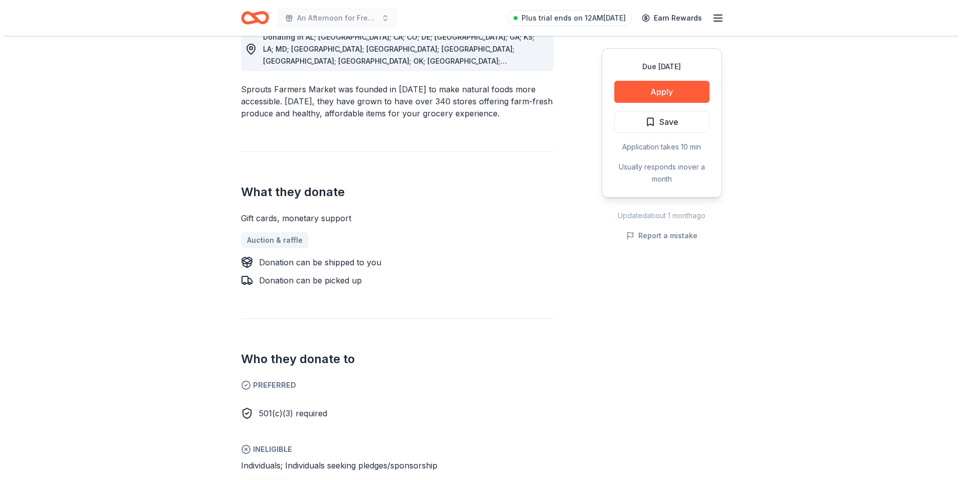
scroll to position [301, 0]
click at [664, 90] on button "Apply" at bounding box center [657, 92] width 95 height 22
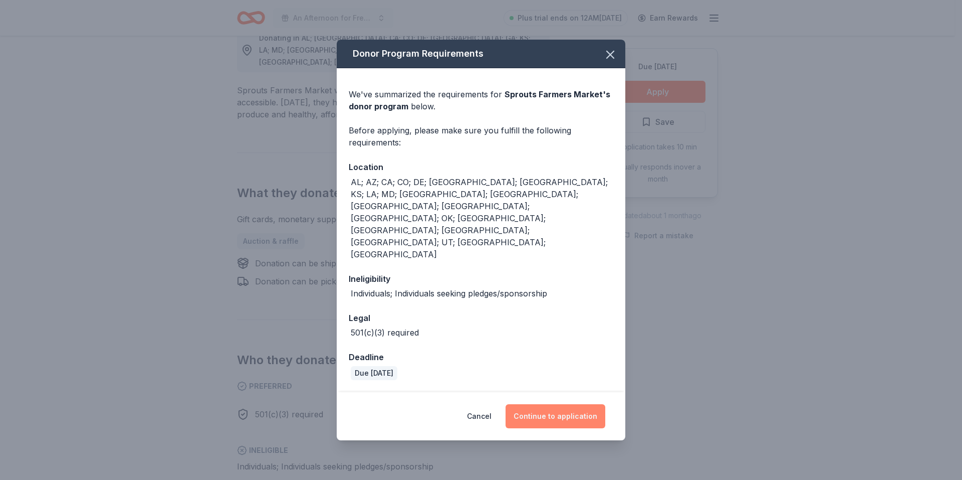
click at [562, 404] on button "Continue to application" at bounding box center [556, 416] width 100 height 24
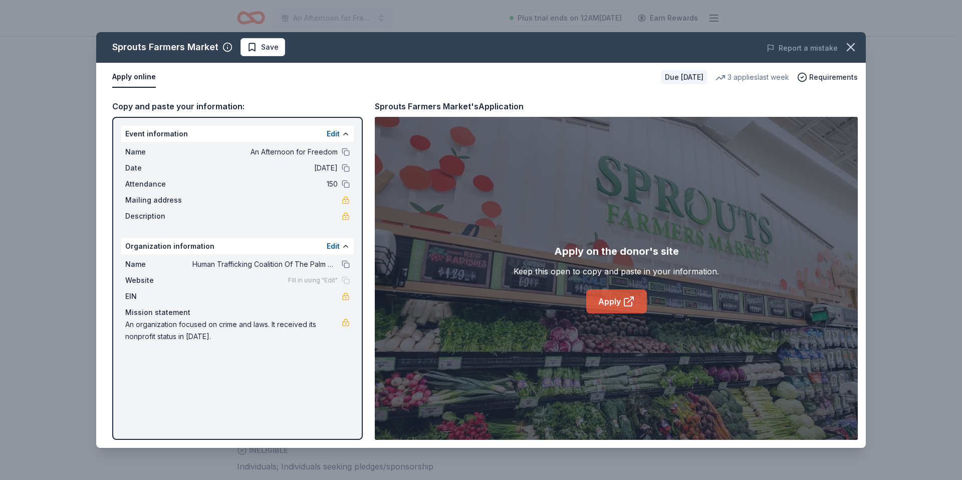
click at [619, 301] on link "Apply" at bounding box center [616, 301] width 61 height 24
click at [624, 304] on icon at bounding box center [628, 302] width 8 height 8
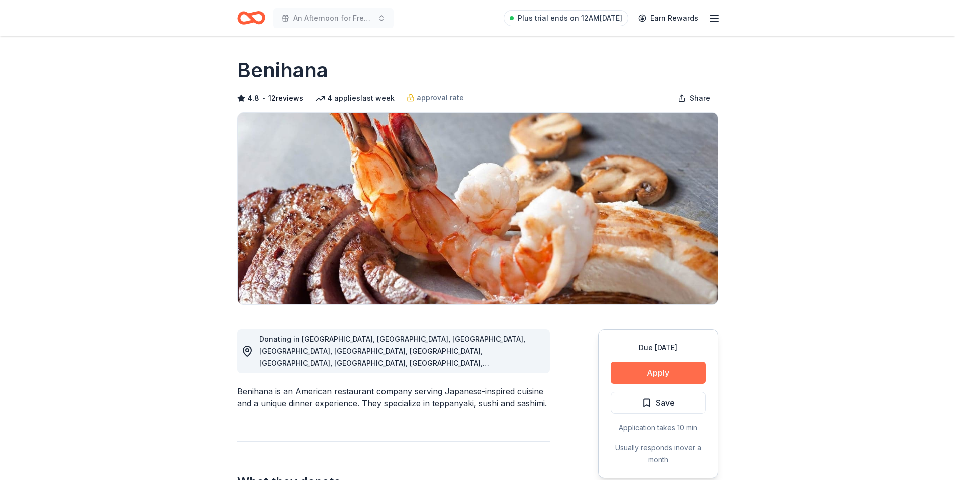
click at [650, 375] on button "Apply" at bounding box center [657, 372] width 95 height 22
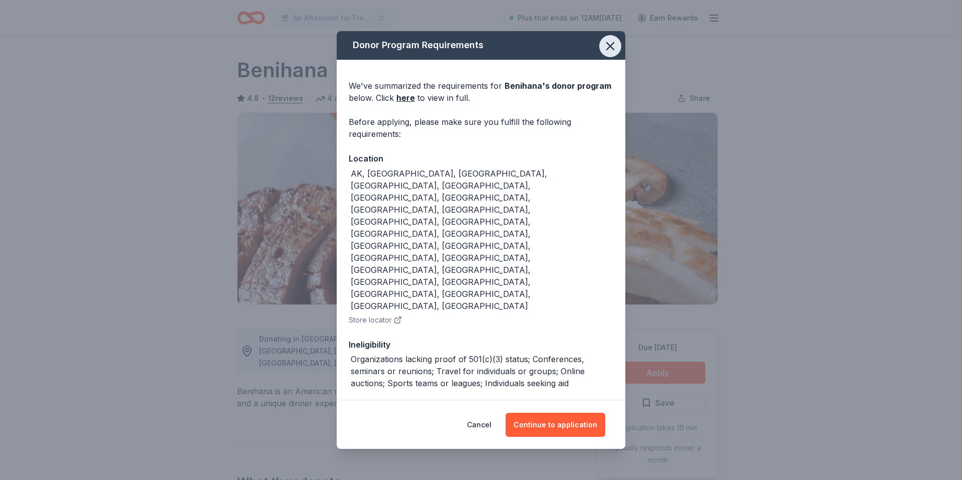
click at [611, 50] on icon "button" at bounding box center [610, 46] width 7 height 7
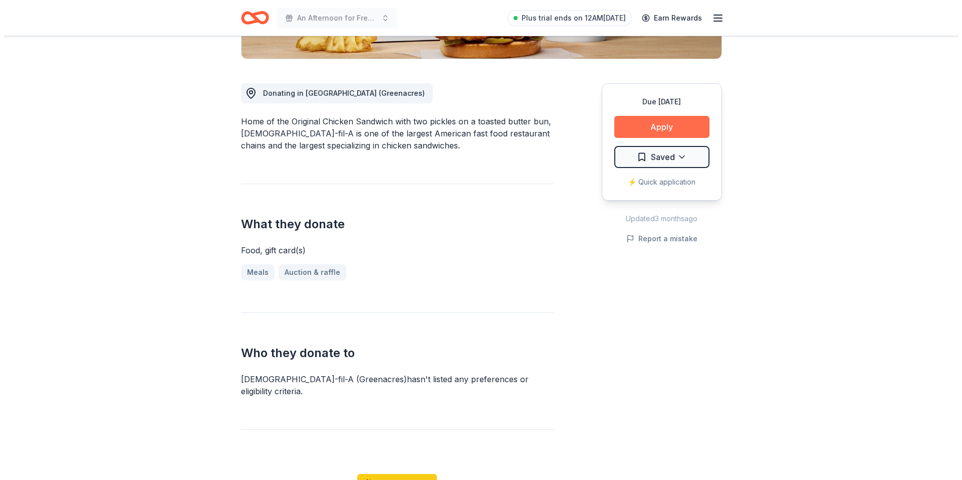
scroll to position [301, 0]
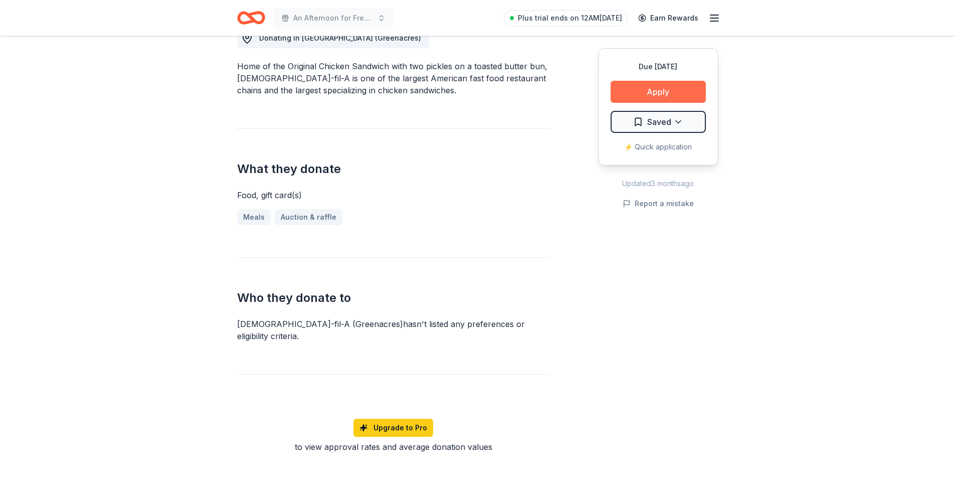
click at [696, 88] on button "Apply" at bounding box center [657, 92] width 95 height 22
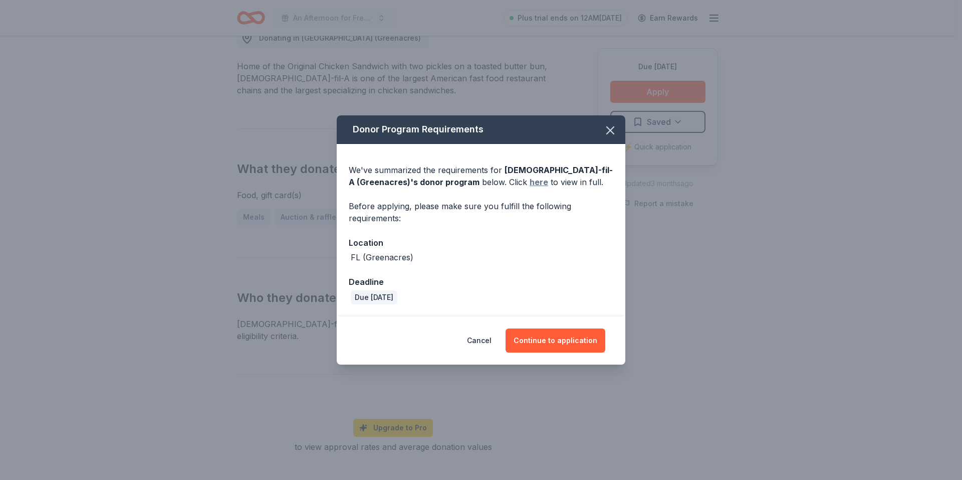
click at [530, 182] on link "here" at bounding box center [539, 182] width 19 height 12
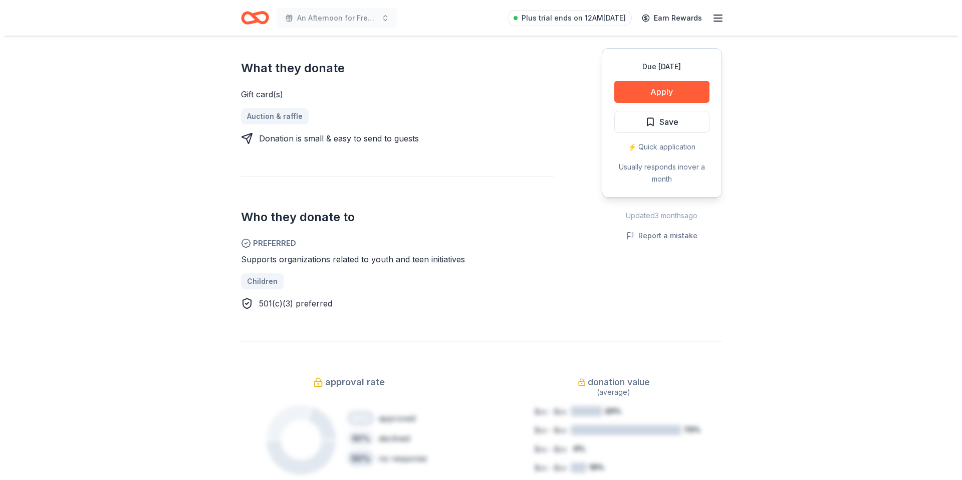
scroll to position [401, 0]
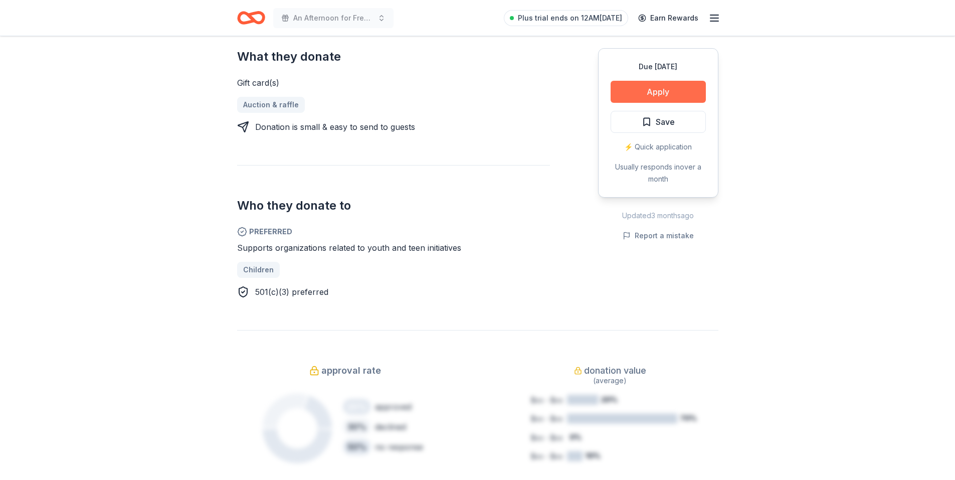
click at [666, 92] on button "Apply" at bounding box center [657, 92] width 95 height 22
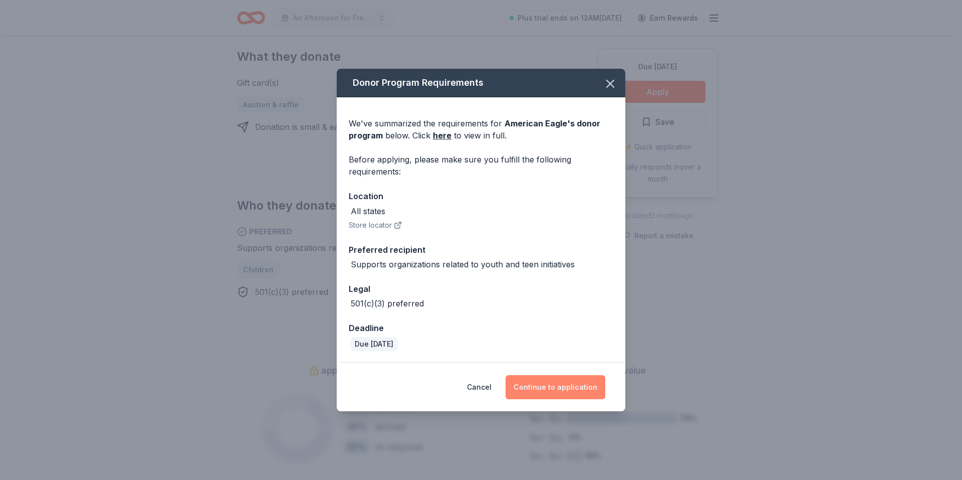
click at [558, 388] on button "Continue to application" at bounding box center [556, 387] width 100 height 24
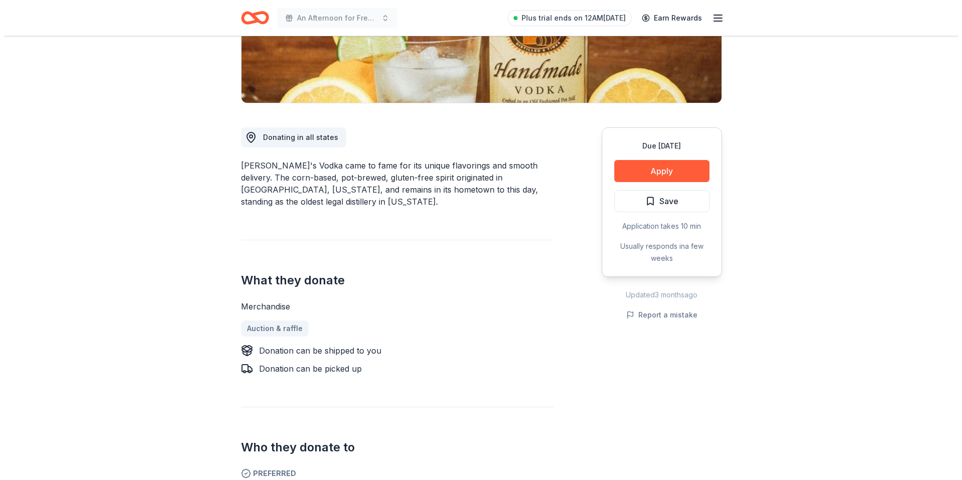
scroll to position [100, 0]
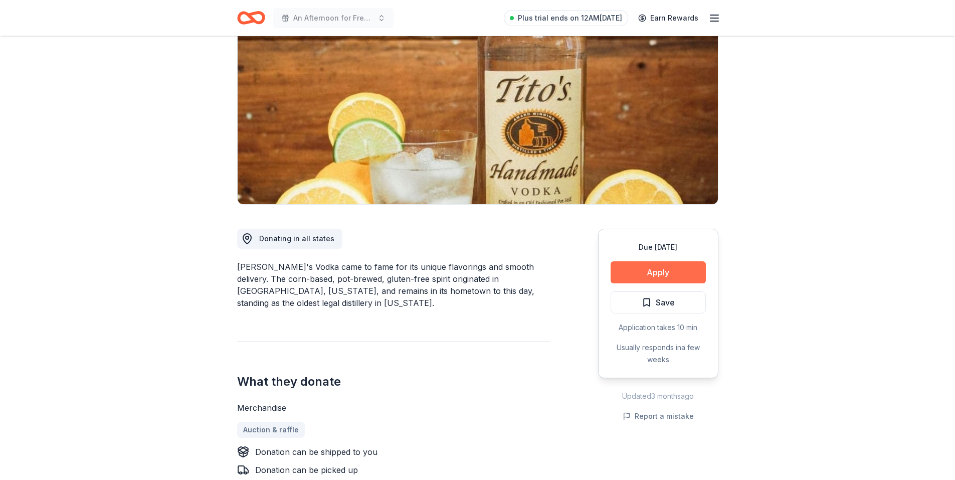
click at [655, 274] on button "Apply" at bounding box center [657, 272] width 95 height 22
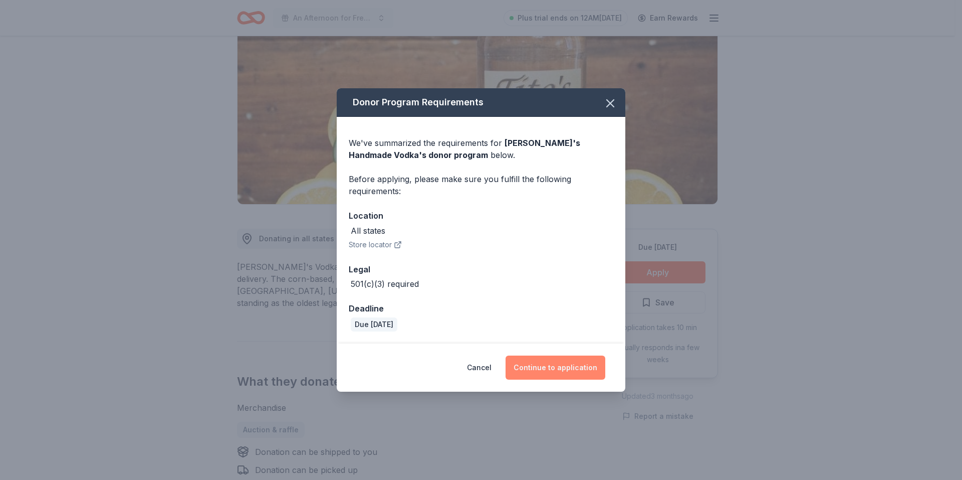
click at [553, 367] on button "Continue to application" at bounding box center [556, 367] width 100 height 24
